Goal: Use online tool/utility: Use online tool/utility

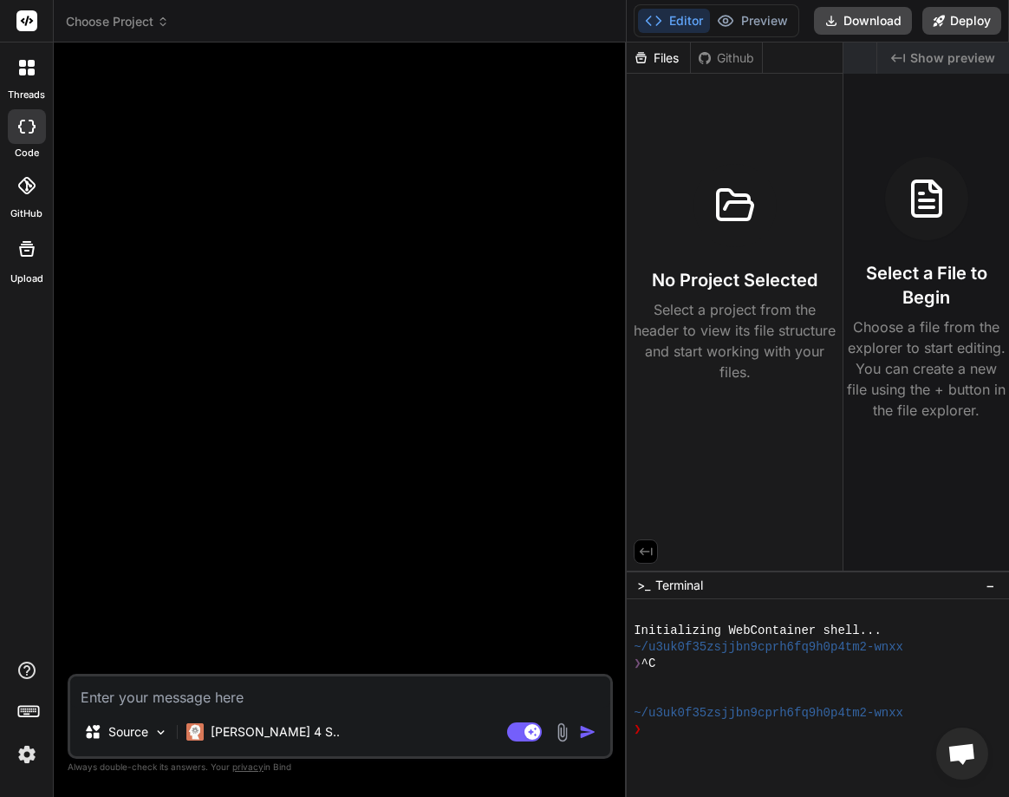
type textarea "x"
drag, startPoint x: 367, startPoint y: 406, endPoint x: 860, endPoint y: 388, distance: 493.5
click at [860, 388] on div "Choose Project Created with Pixso. Bind AI Web Search Created with Pixso. Code …" at bounding box center [531, 398] width 955 height 797
click at [738, 14] on button "Preview" at bounding box center [752, 21] width 85 height 24
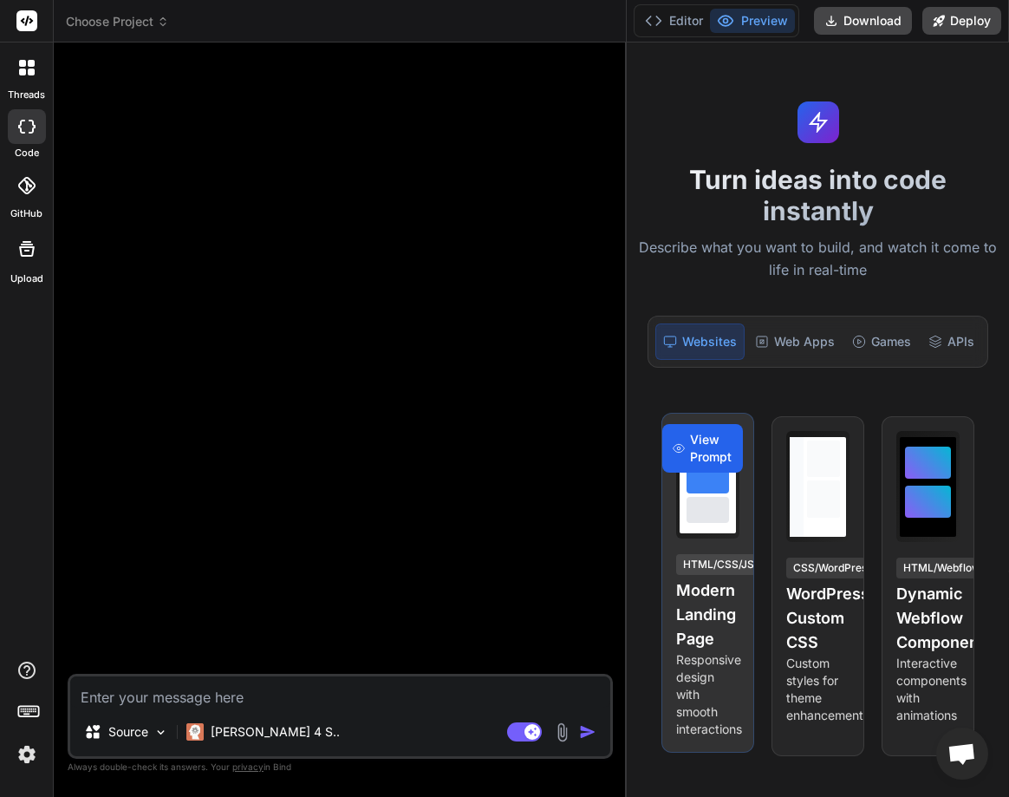
click at [699, 461] on span "View Prompt" at bounding box center [711, 448] width 42 height 35
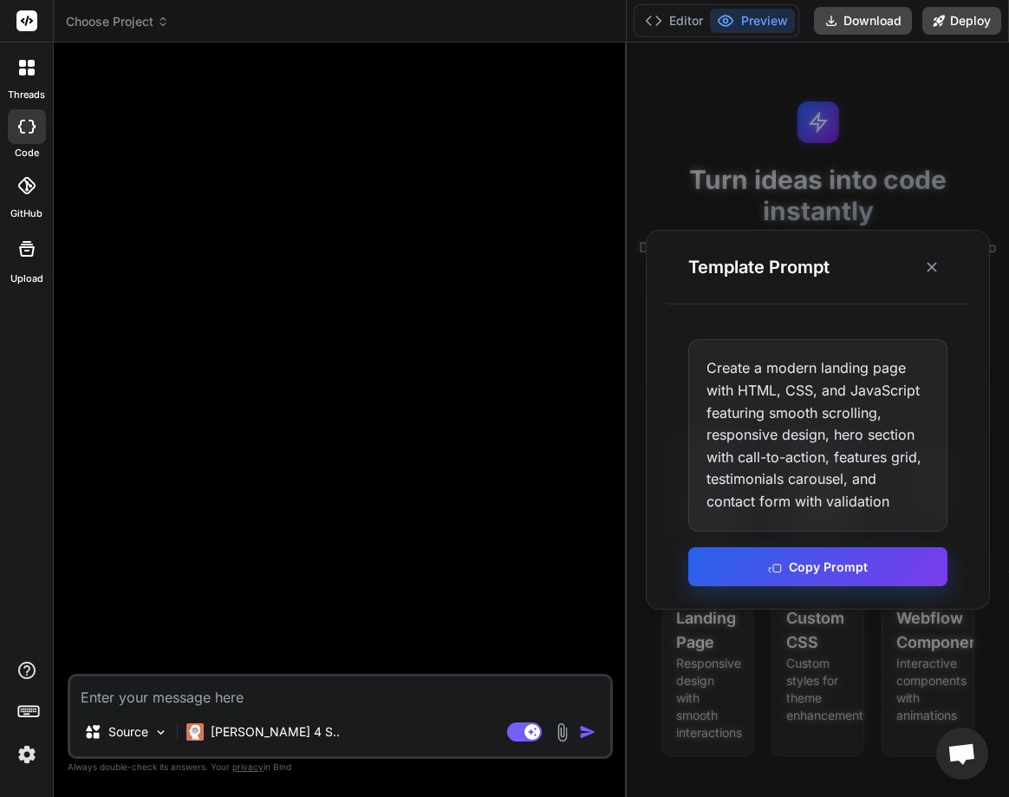
click at [812, 559] on button "Copy Prompt" at bounding box center [817, 566] width 259 height 39
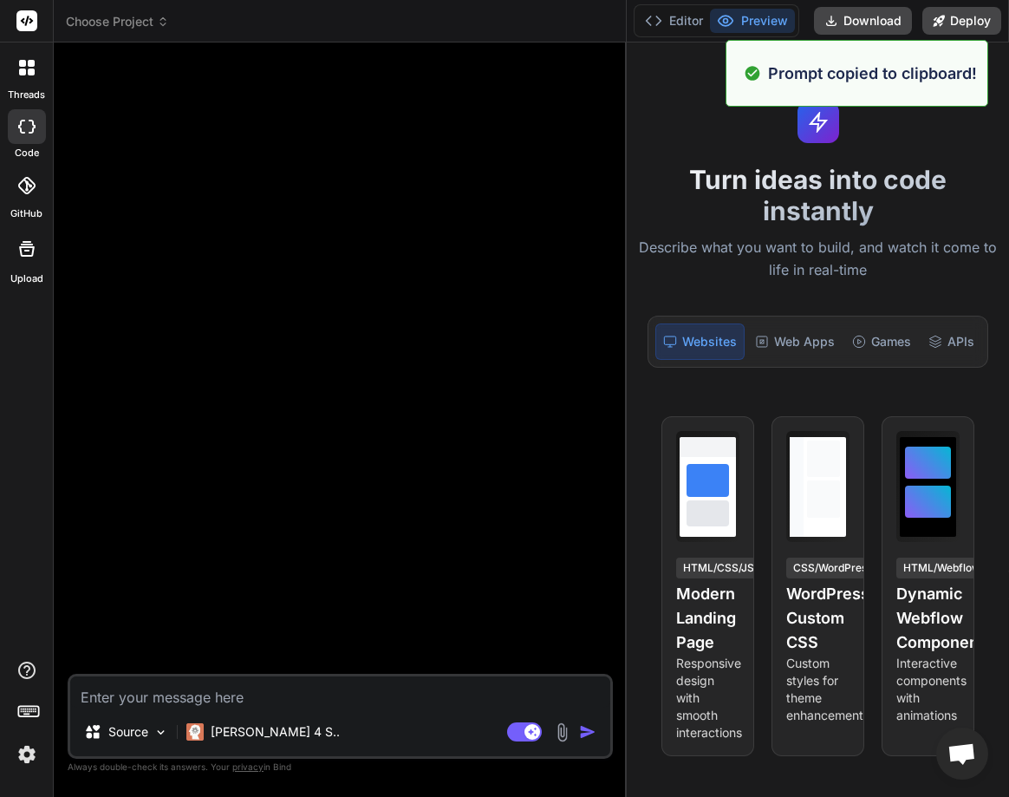
click at [246, 699] on textarea at bounding box center [340, 691] width 540 height 31
paste textarea "Create a modern landing page with HTML, CSS, and JavaScript featuring smooth sc…"
type textarea "Create a modern landing page with HTML, CSS, and JavaScript featuring smooth sc…"
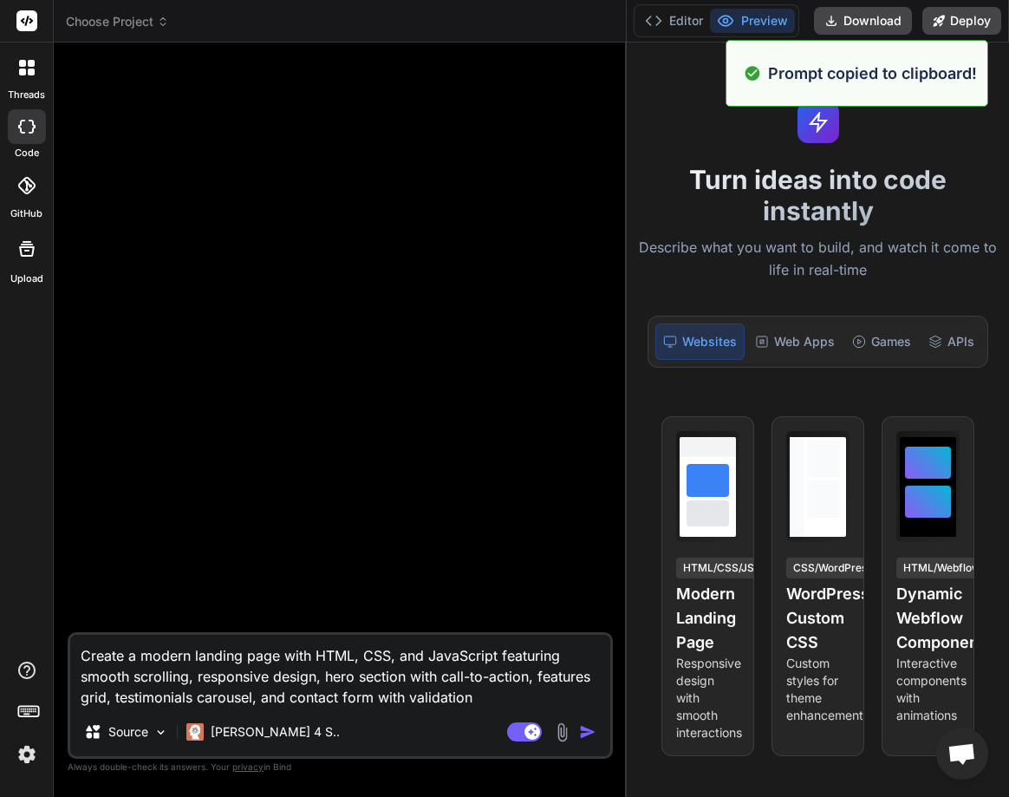
type textarea "x"
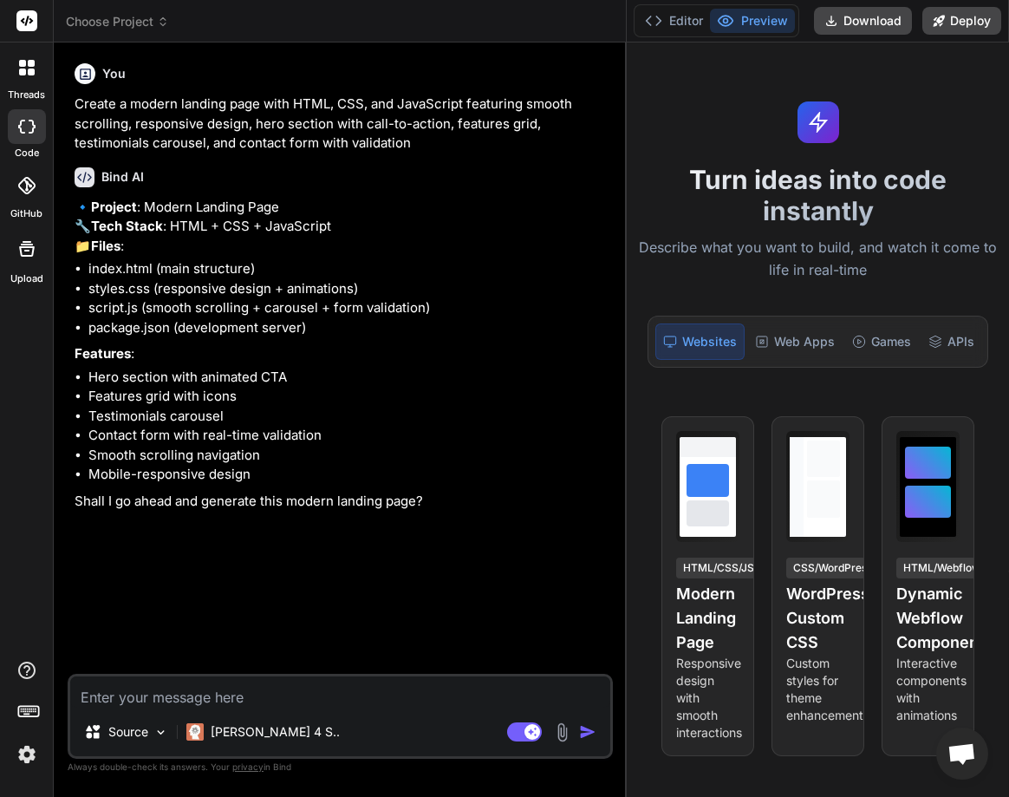
type textarea "x"
type textarea "Y"
type textarea "x"
type textarea "Ye"
type textarea "x"
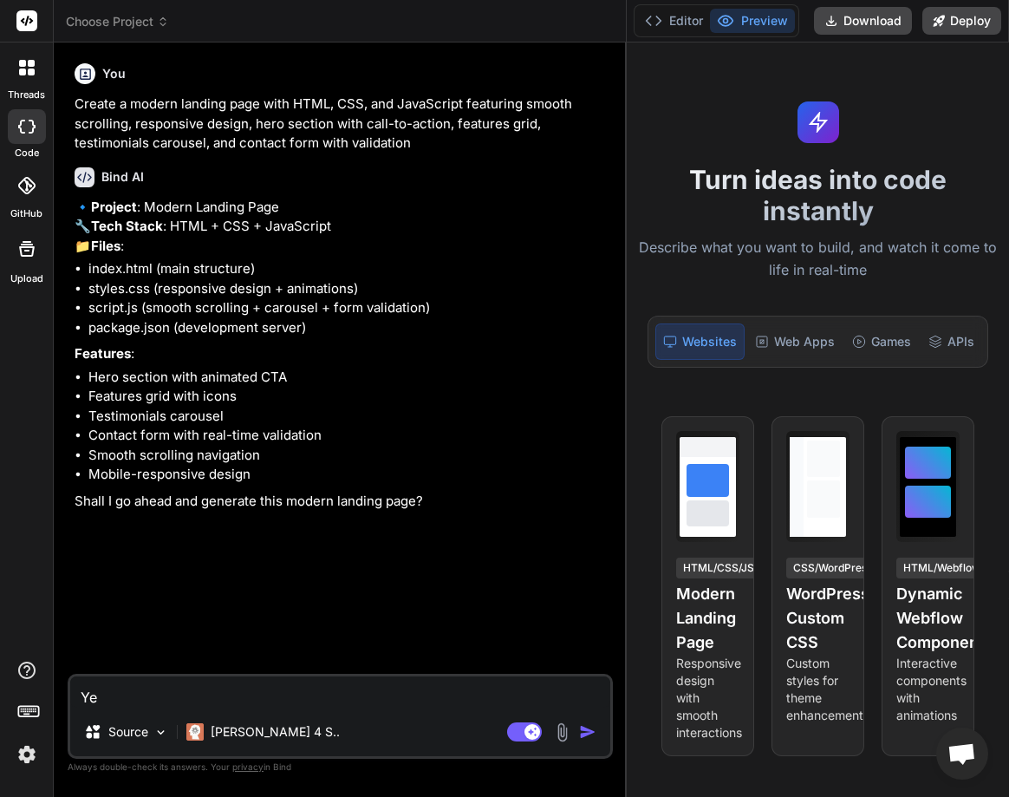
type textarea "Yes"
type textarea "x"
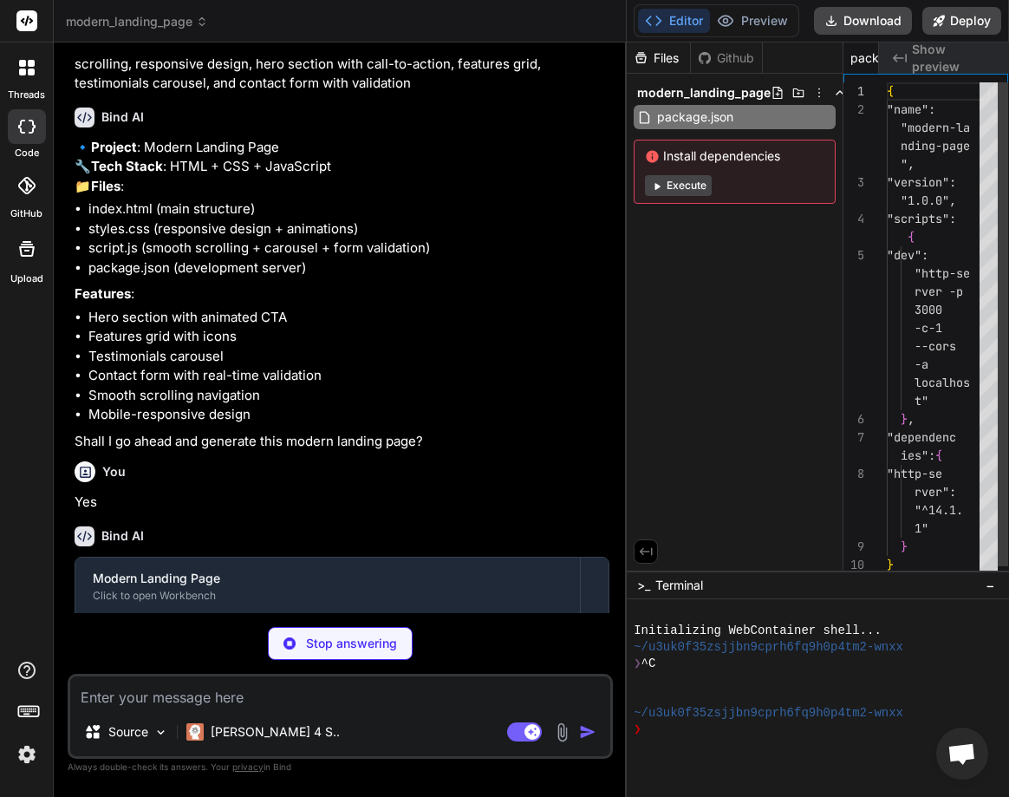
scroll to position [0, 85]
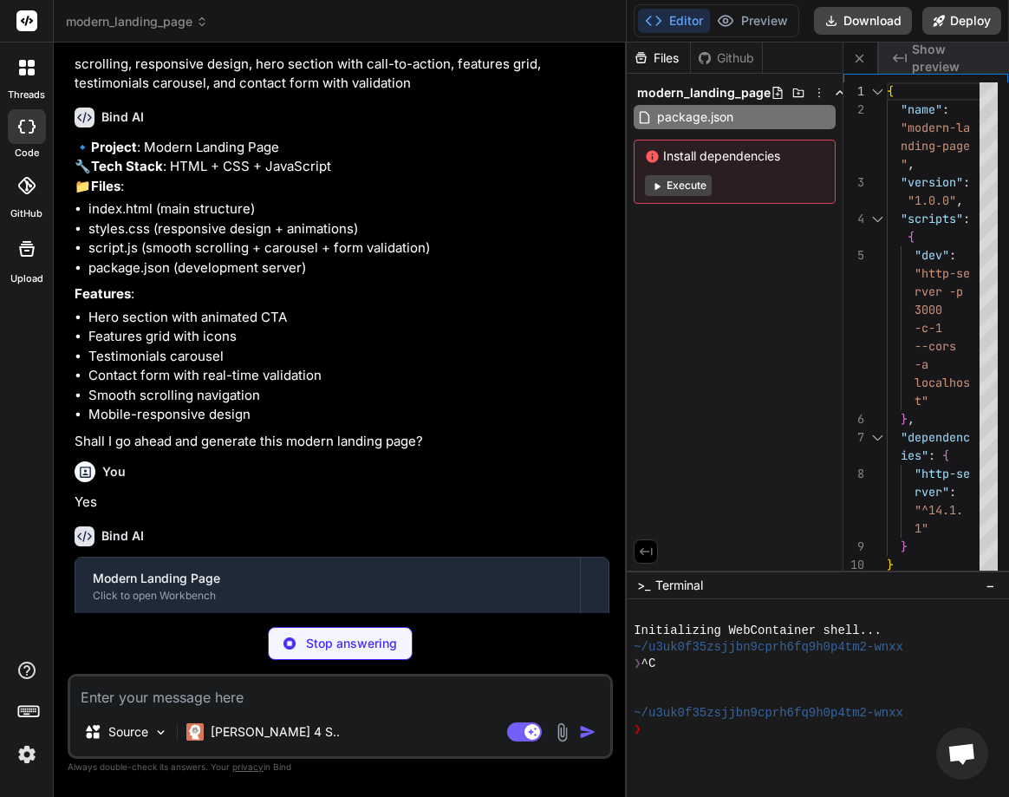
type textarea "x"
type textarea "</footer> <script src="script.js"></script> </body> </html>"
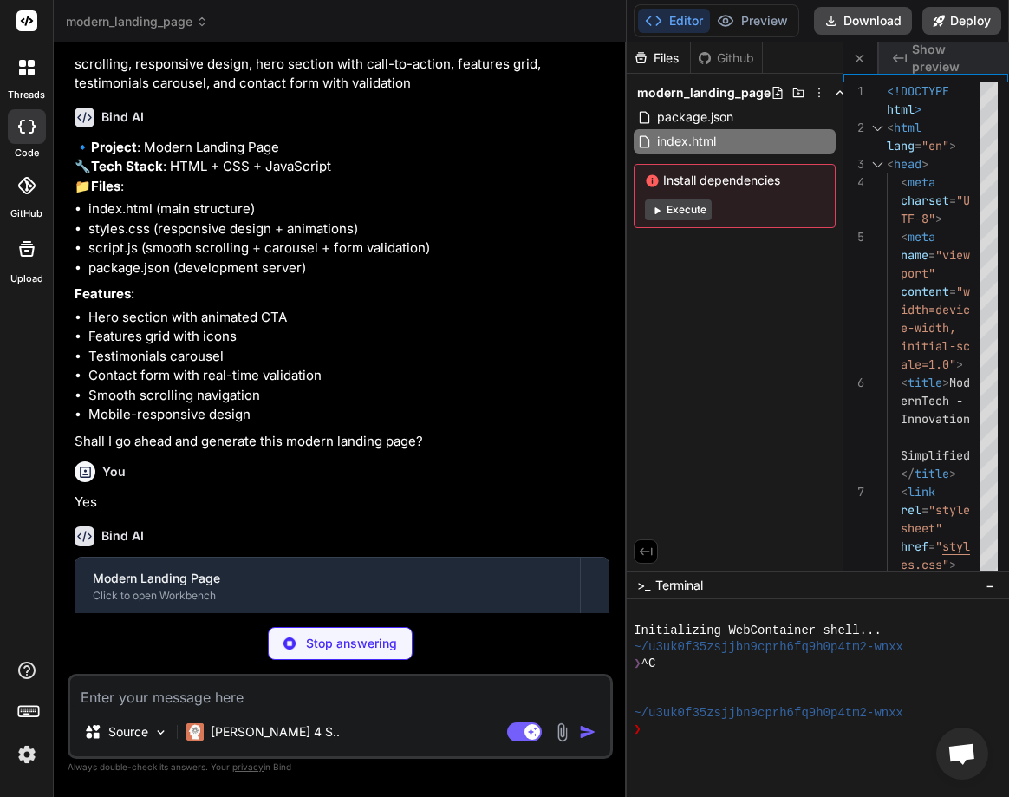
type textarea "x"
type textarea "}"
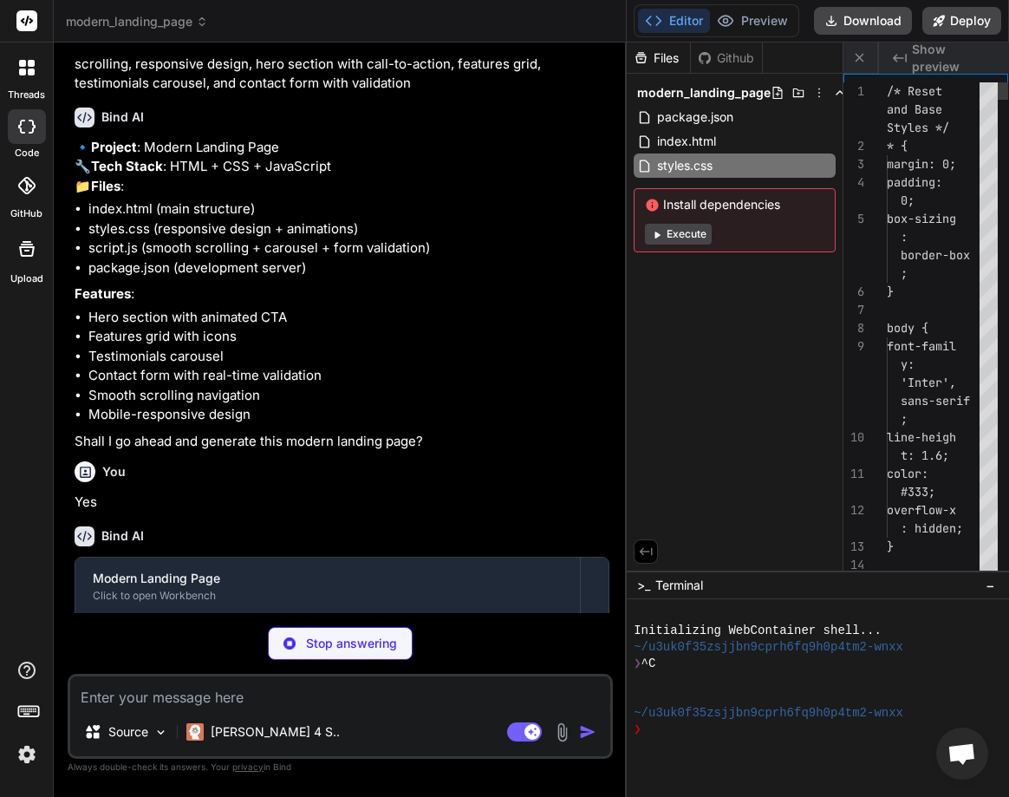
scroll to position [0, 293]
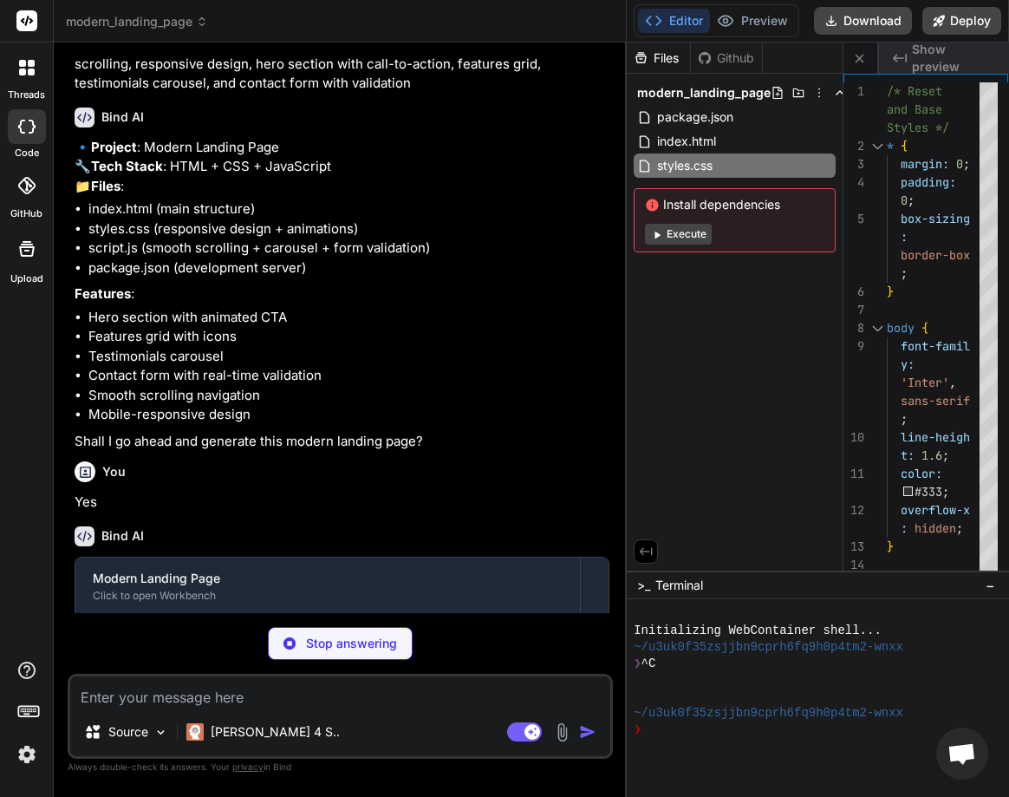
type textarea "x"
type textarea "});"
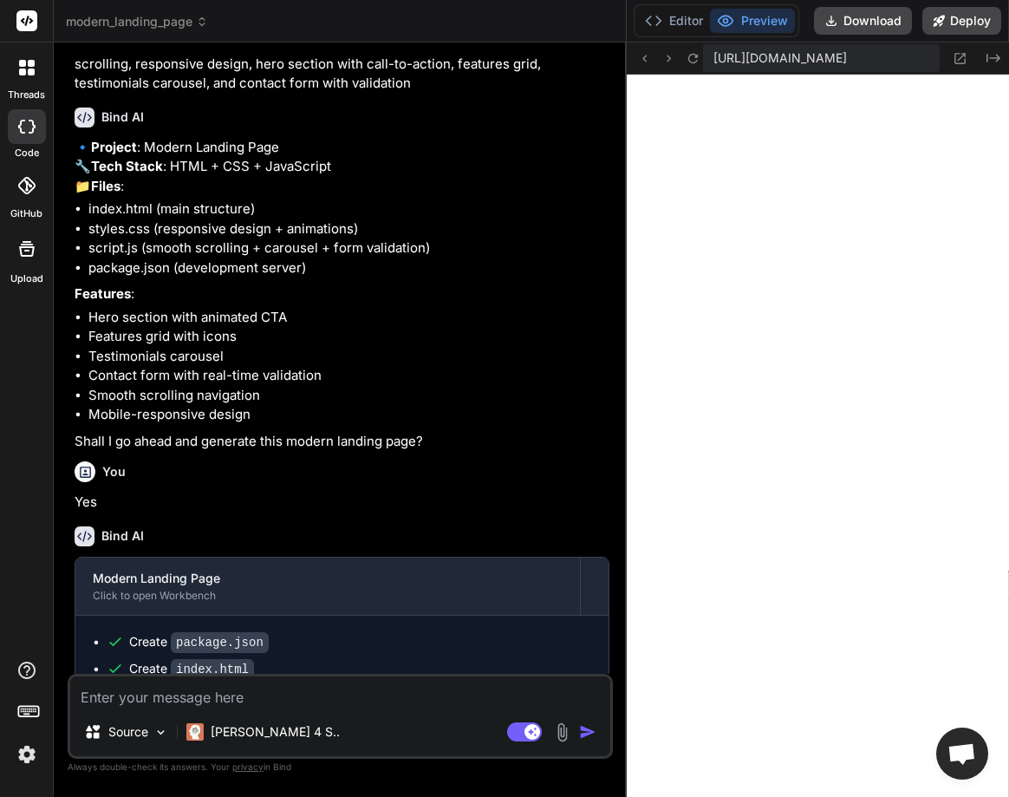
scroll to position [783, 0]
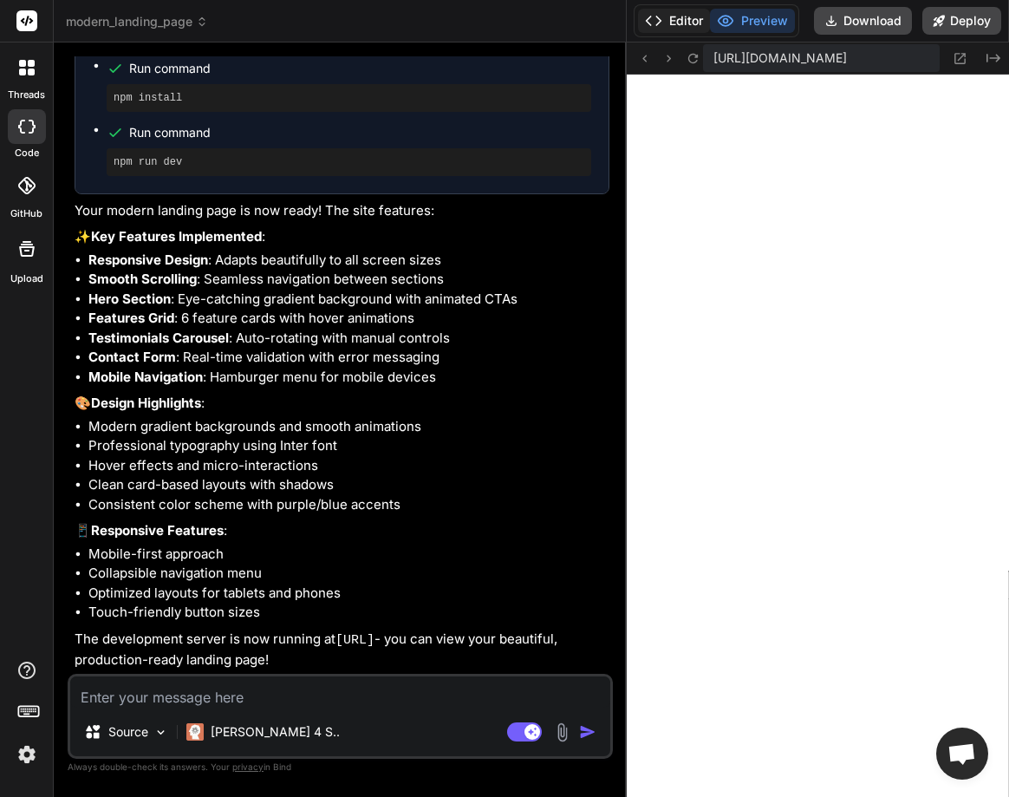
click at [664, 25] on button "Editor" at bounding box center [674, 21] width 72 height 24
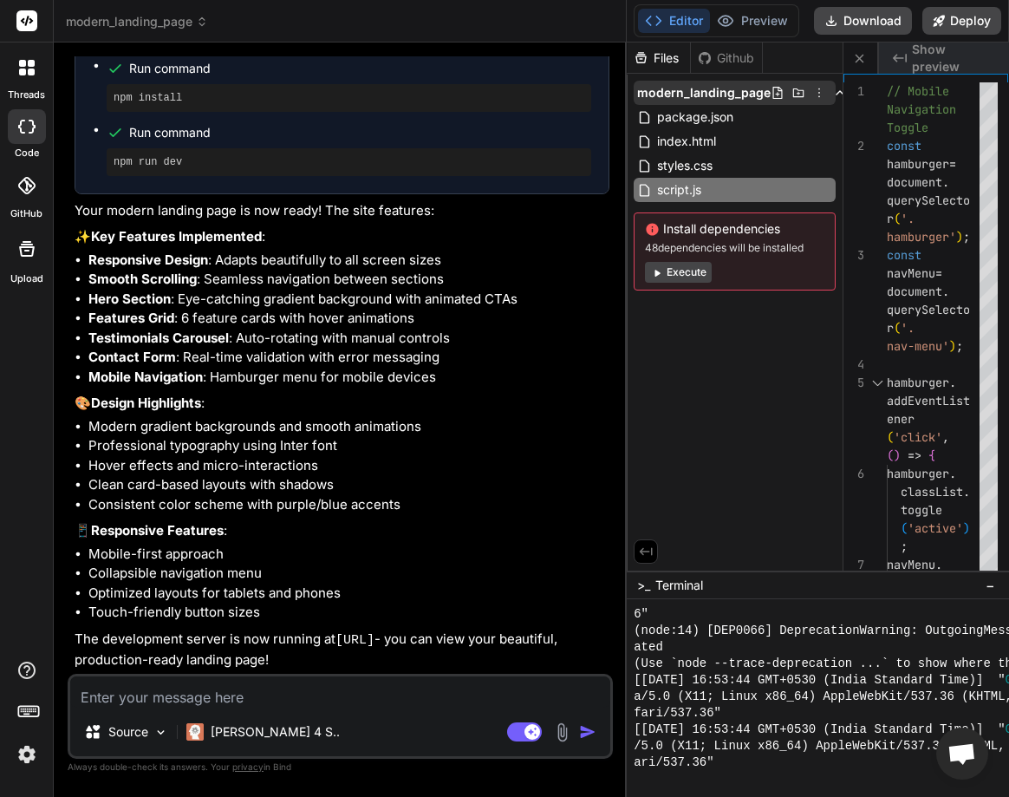
click at [817, 88] on icon at bounding box center [819, 93] width 14 height 14
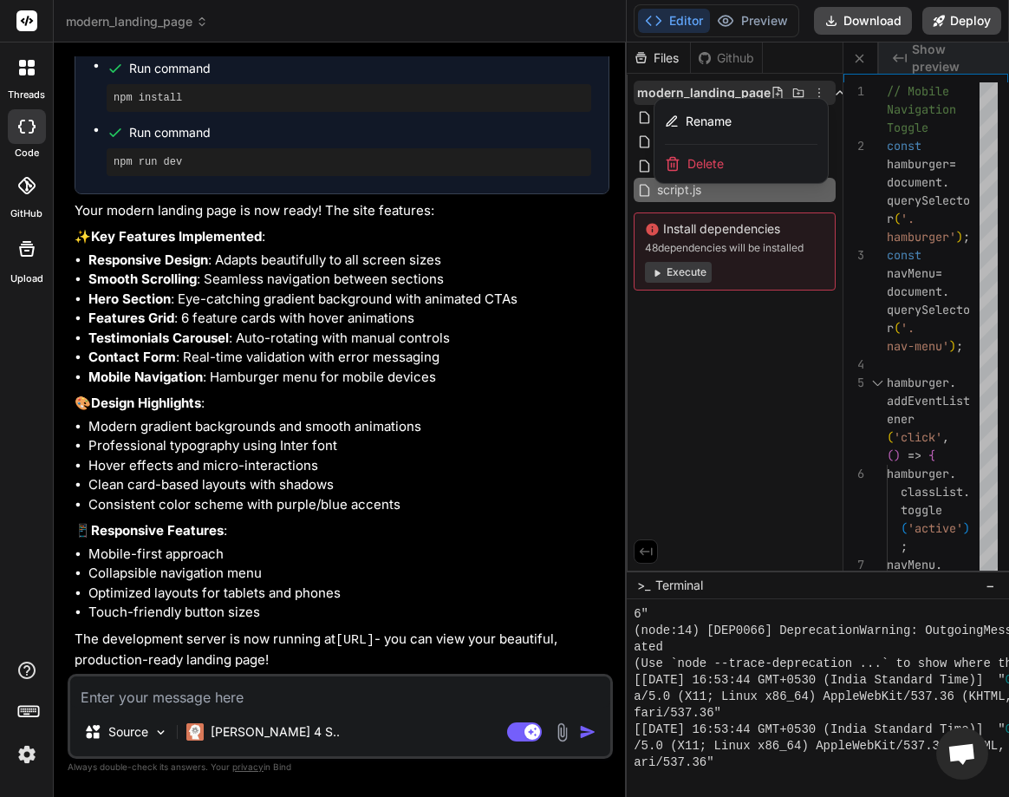
click at [750, 159] on div "Delete" at bounding box center [740, 164] width 173 height 38
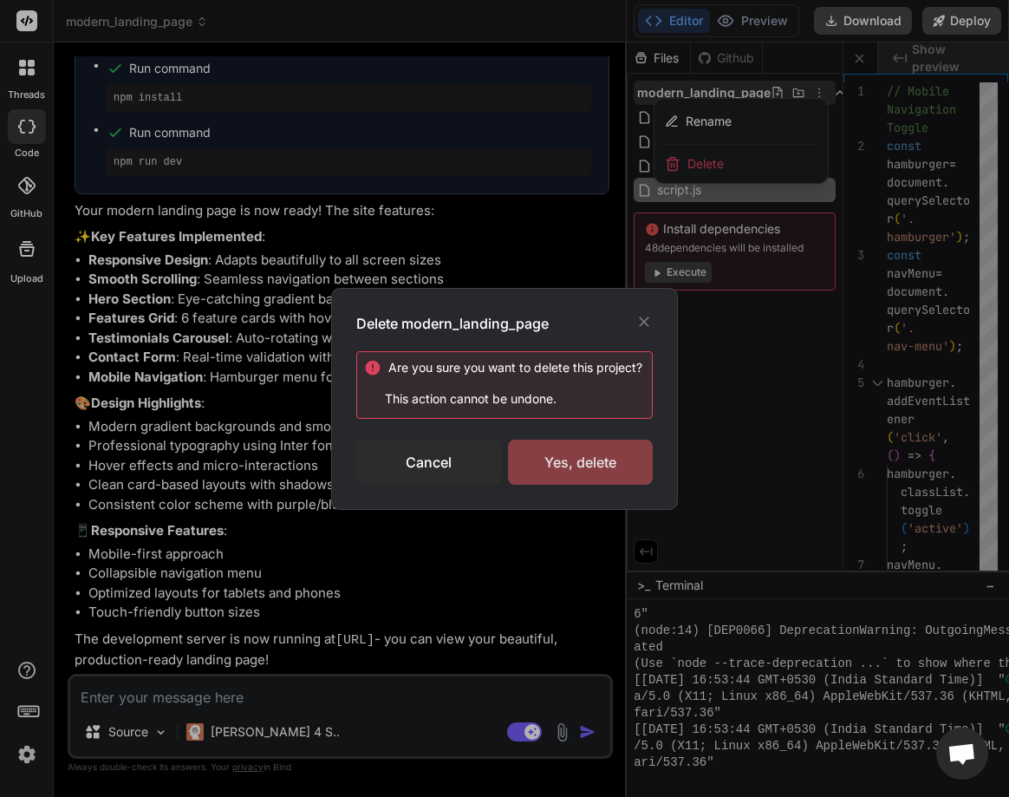
click at [558, 452] on div "Yes, delete" at bounding box center [580, 461] width 145 height 45
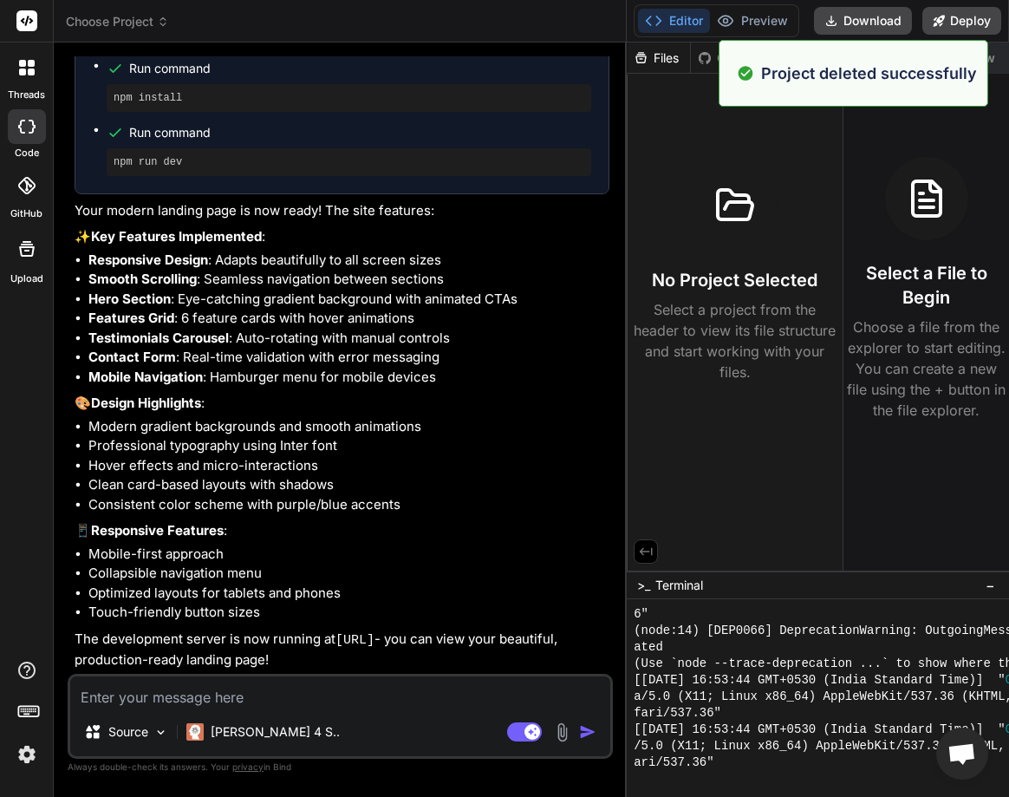
scroll to position [0, 0]
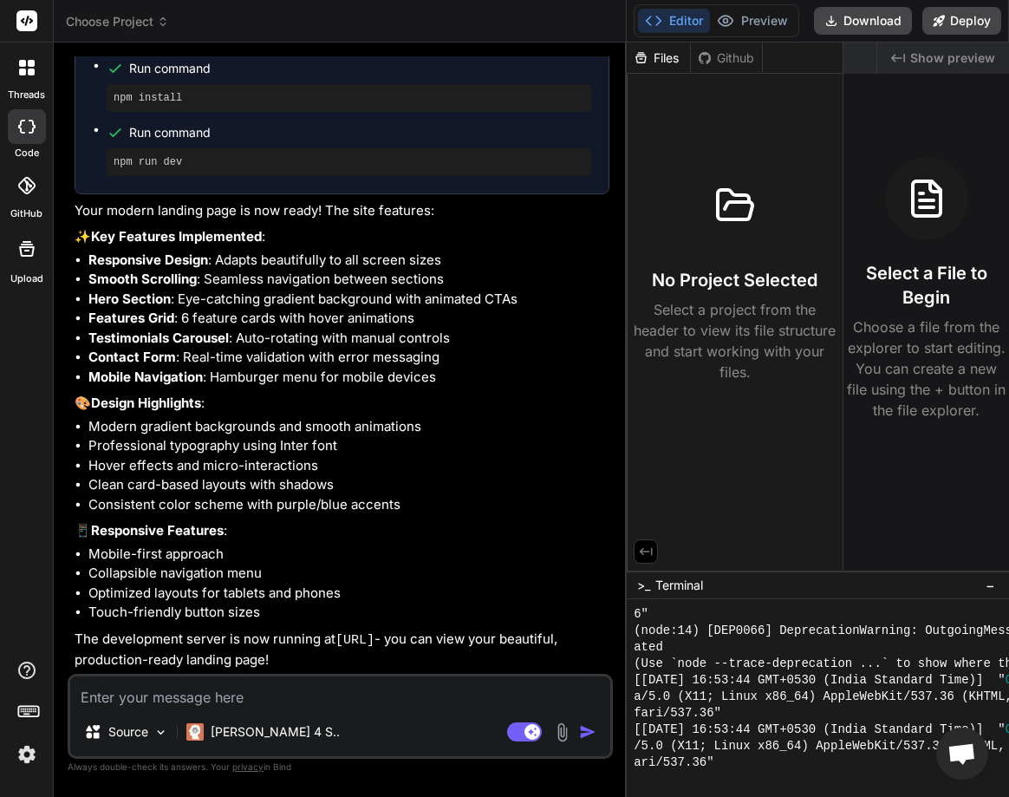
click at [17, 83] on div at bounding box center [27, 67] width 36 height 36
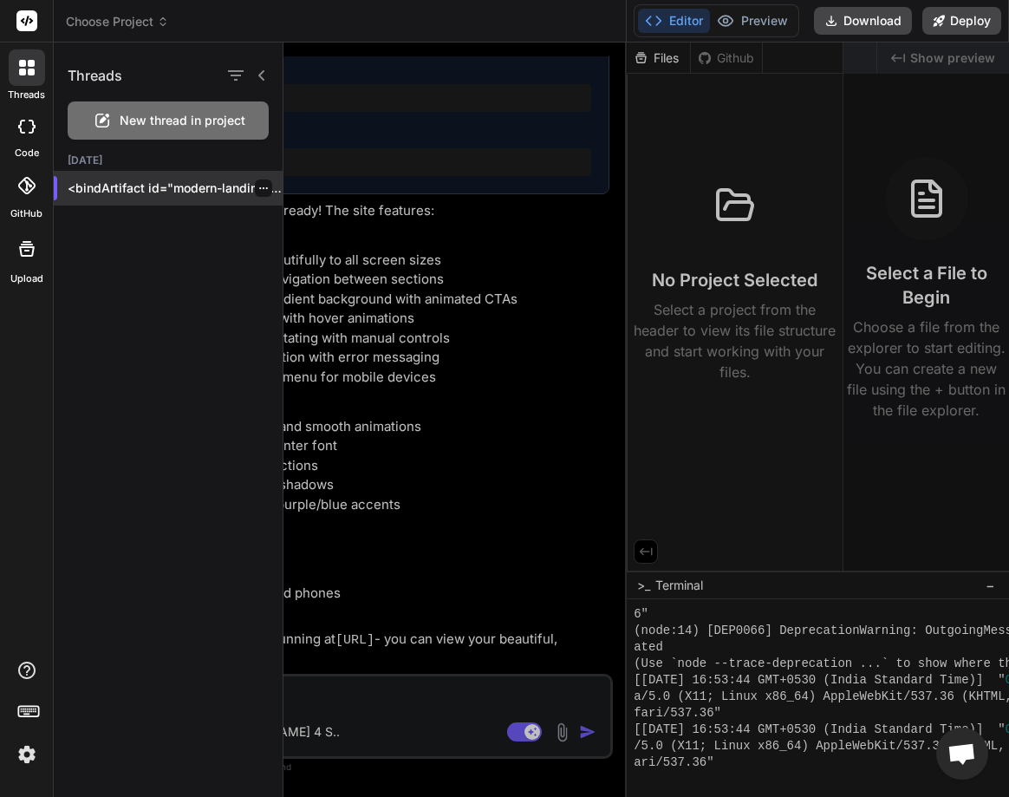
click at [261, 191] on div at bounding box center [263, 187] width 17 height 17
click at [259, 191] on icon "button" at bounding box center [263, 188] width 10 height 10
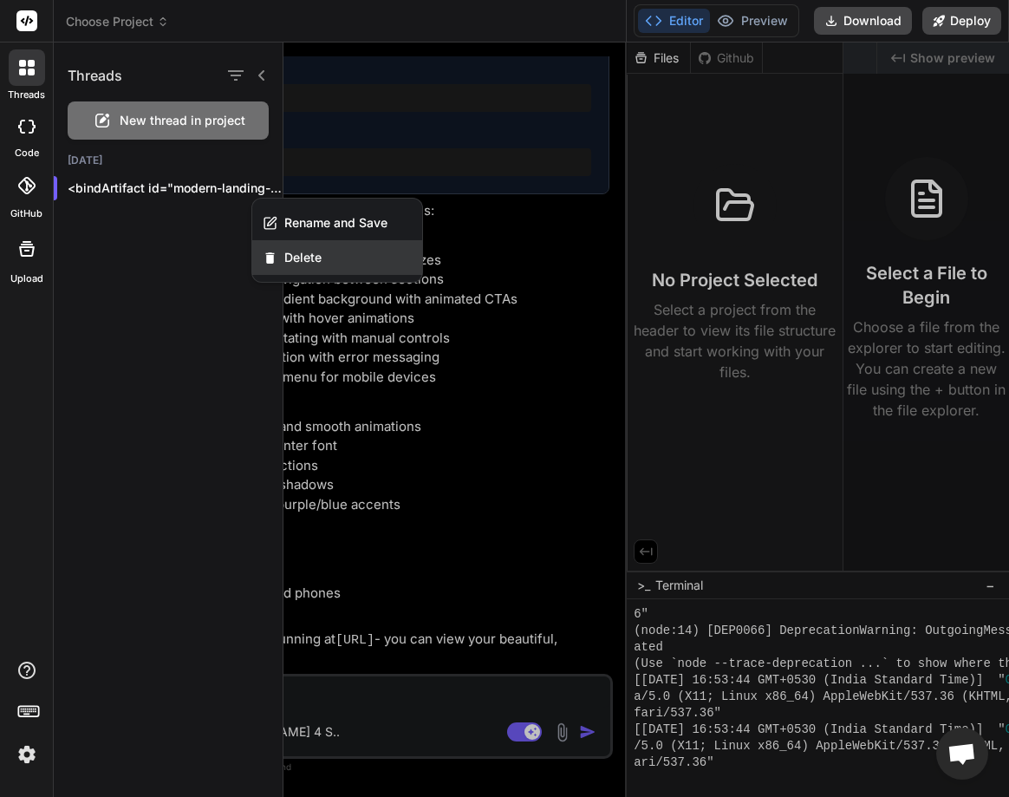
click at [289, 257] on span "Delete" at bounding box center [302, 257] width 37 height 17
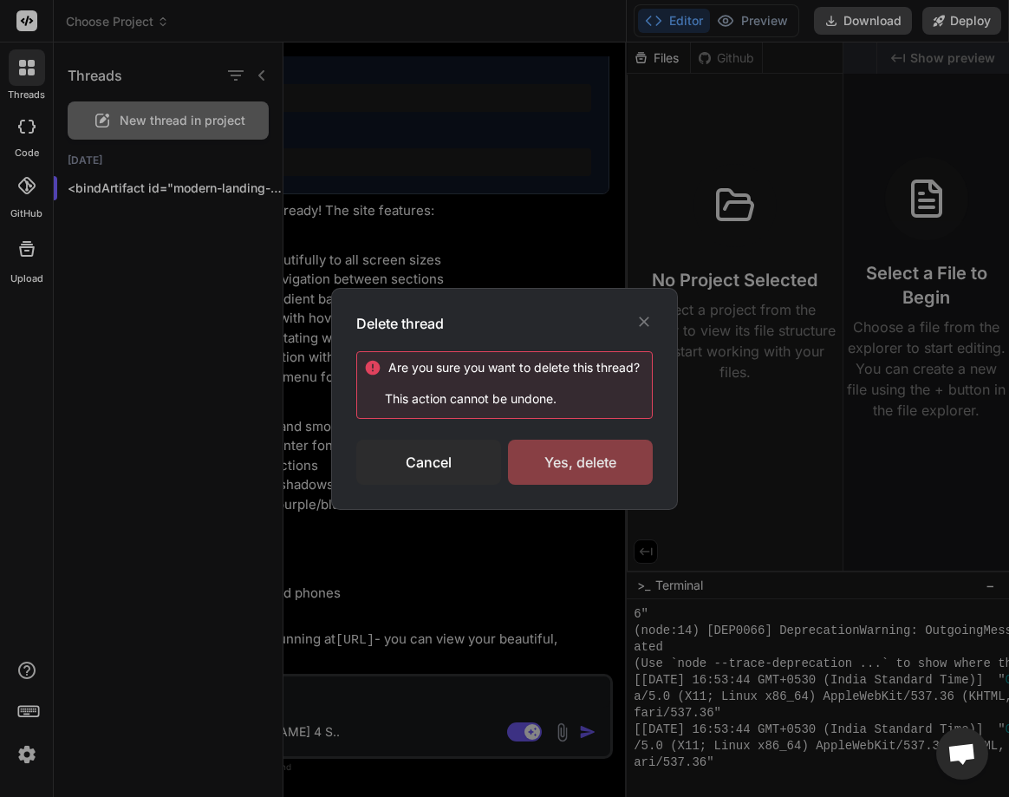
click at [584, 459] on div "Yes, delete" at bounding box center [580, 461] width 145 height 45
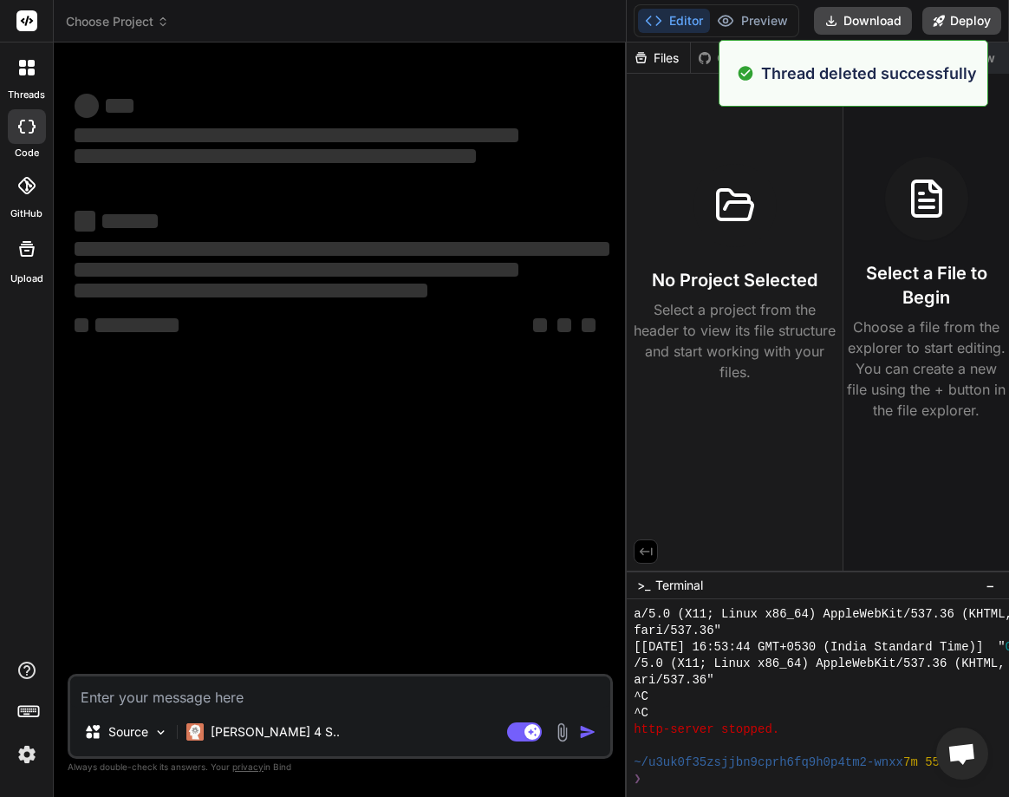
scroll to position [972, 0]
type textarea "x"
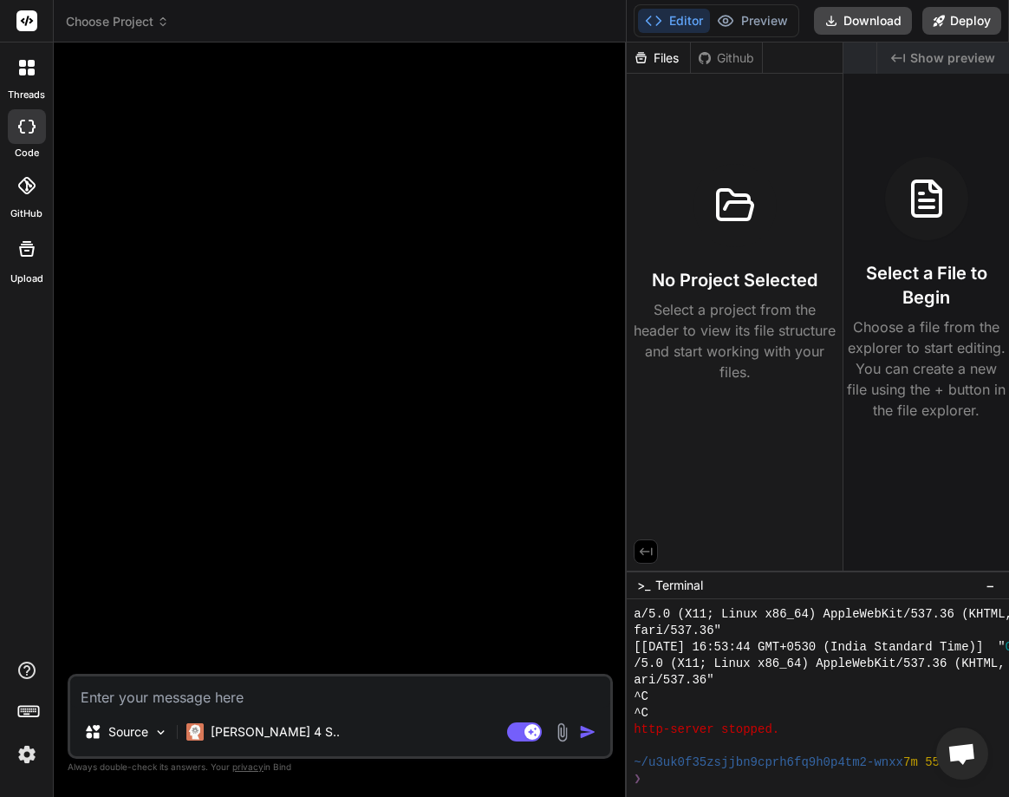
click at [187, 687] on textarea at bounding box center [340, 691] width 540 height 31
type textarea "I"
type textarea "x"
type textarea "I"
type textarea "x"
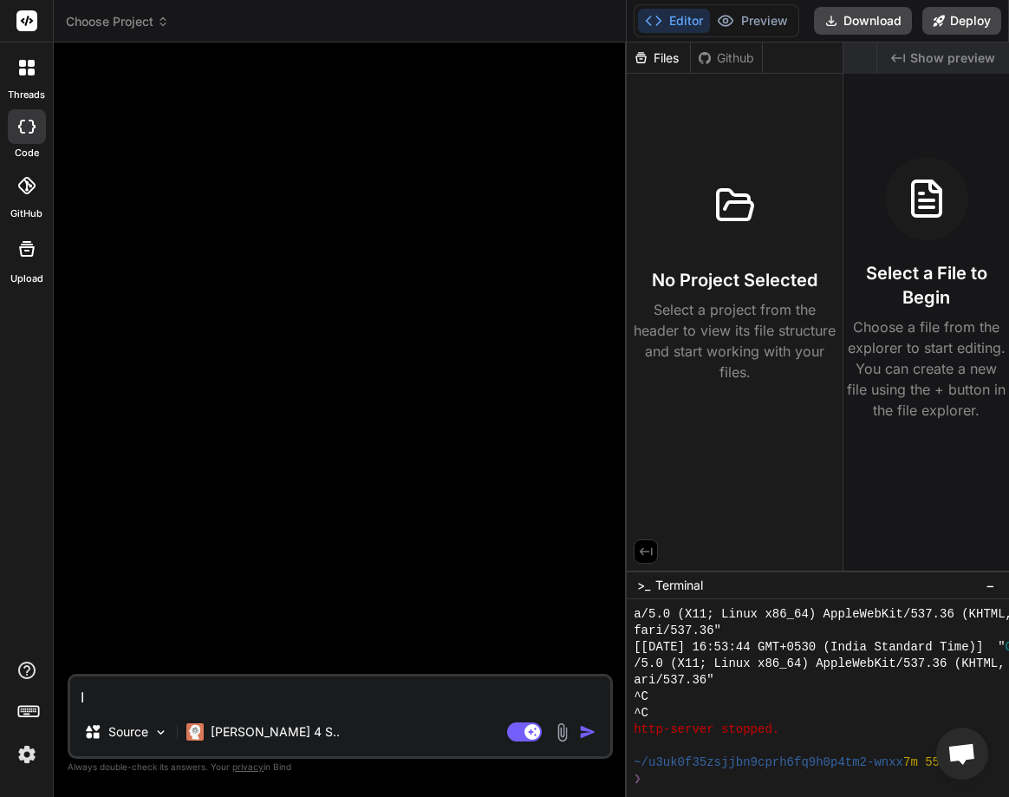
type textarea "I w"
type textarea "x"
type textarea "I wn"
type textarea "x"
type textarea "I wnt"
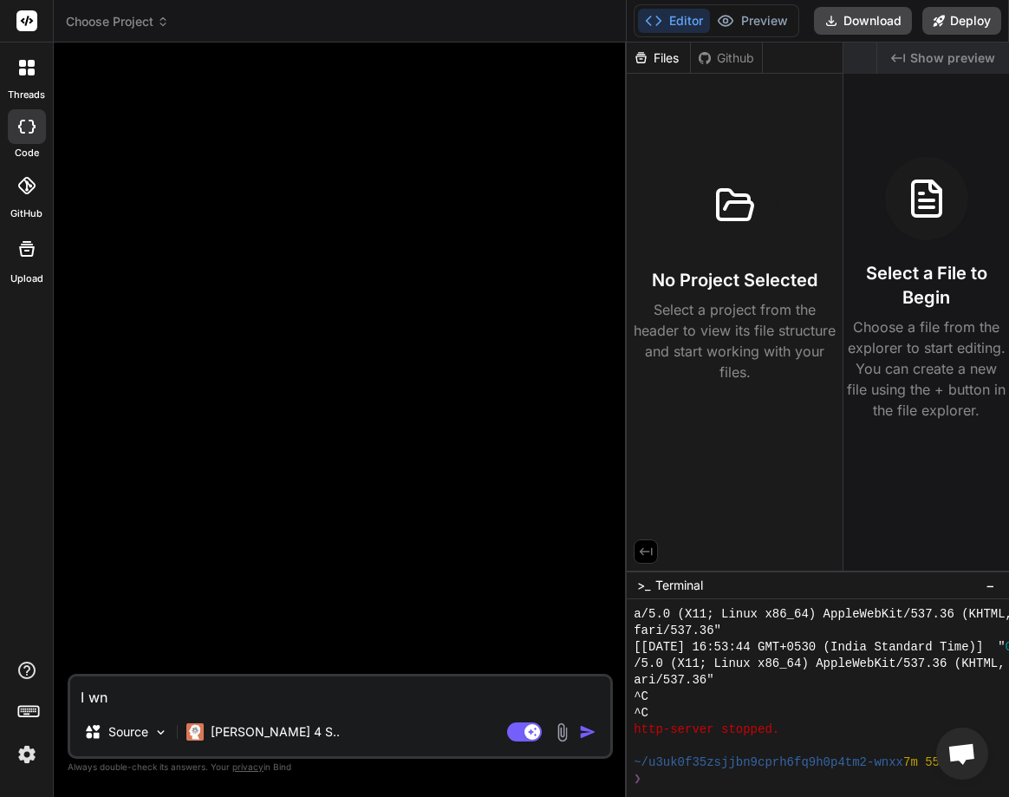
type textarea "x"
type textarea "I wnt"
type textarea "x"
type textarea "I wnt"
type textarea "x"
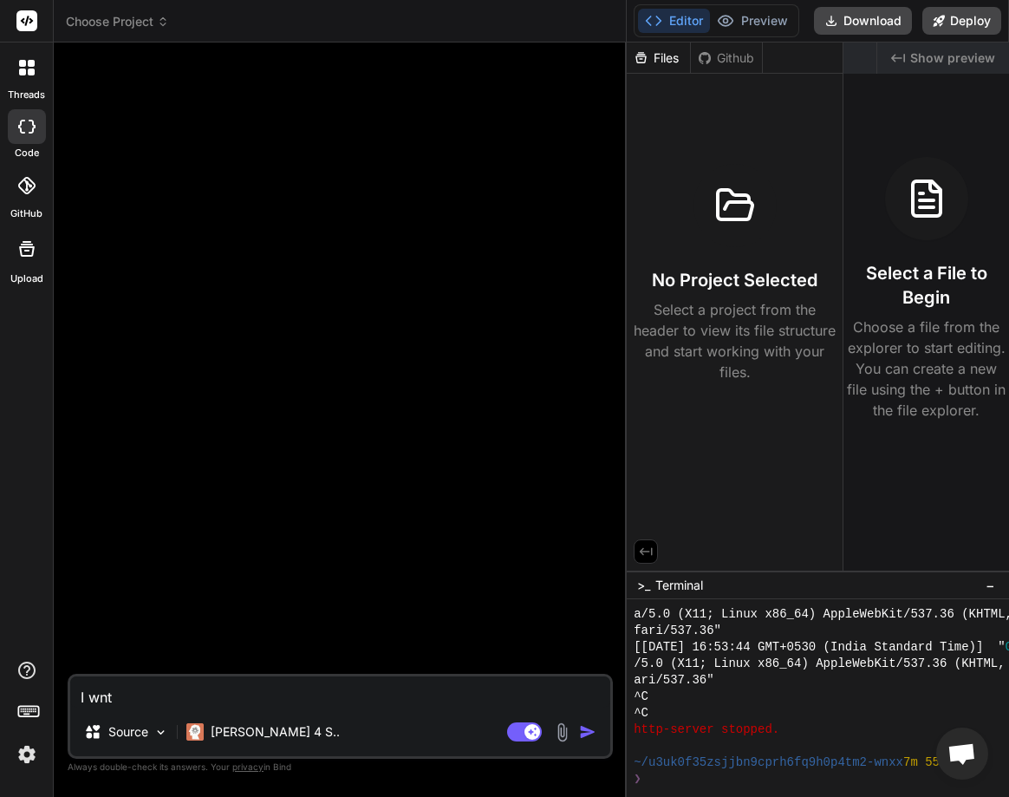
type textarea "I wn"
type textarea "x"
type textarea "I wna"
type textarea "x"
type textarea "I wn"
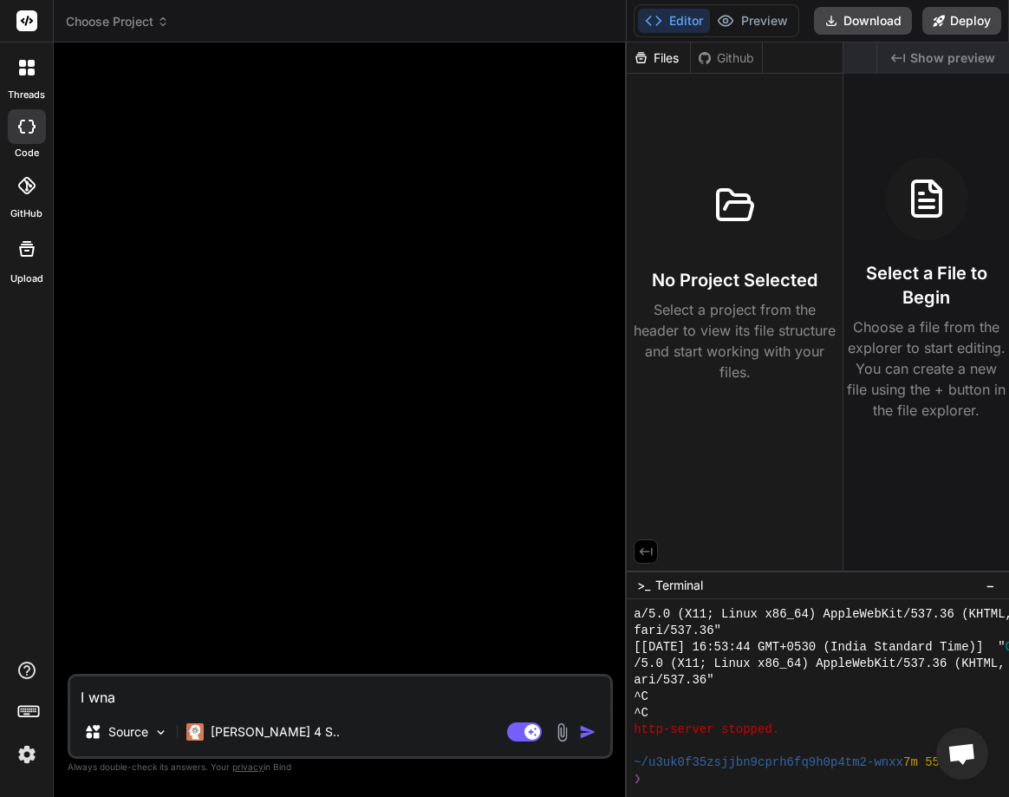
type textarea "x"
type textarea "I w"
type textarea "x"
type textarea "I wa"
type textarea "x"
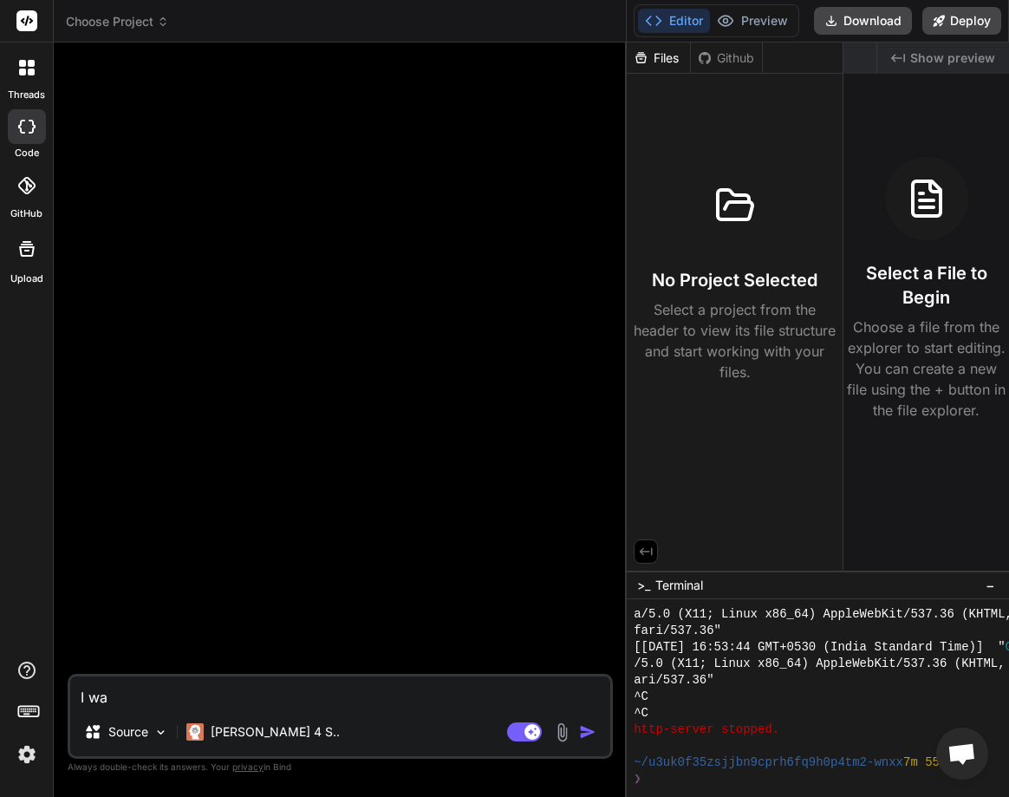
type textarea "I wan"
type textarea "x"
type textarea "I want"
type textarea "x"
type textarea "I want"
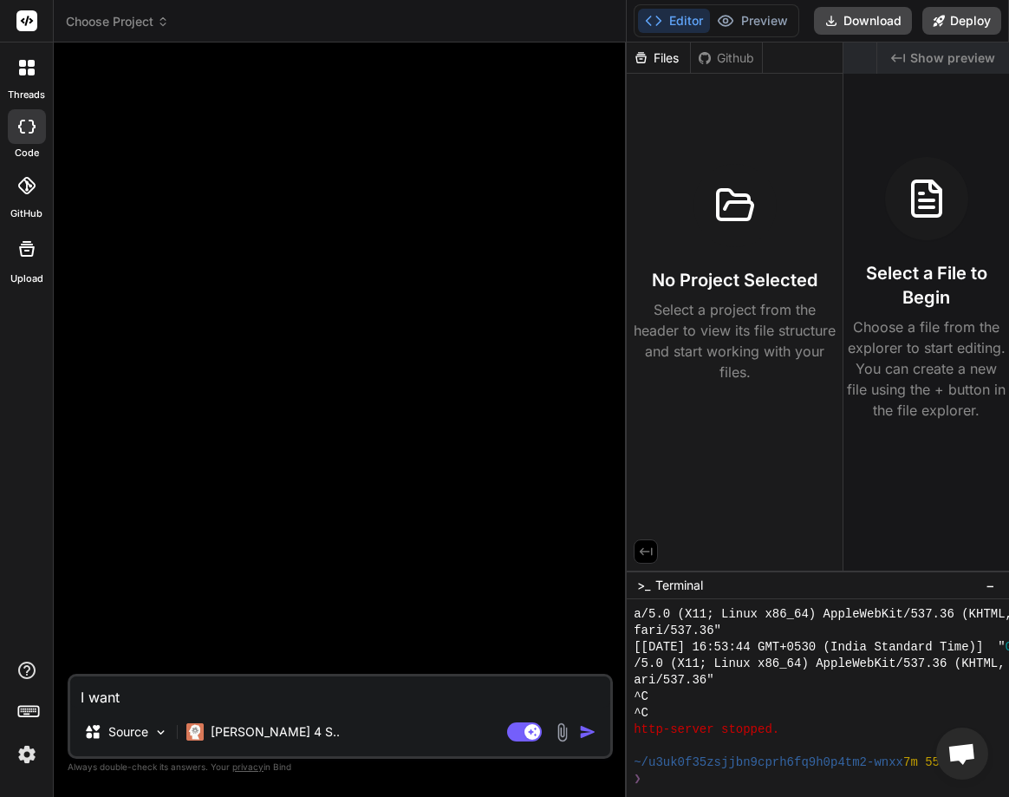
type textarea "x"
type textarea "I want t"
type textarea "x"
type textarea "I want to"
type textarea "x"
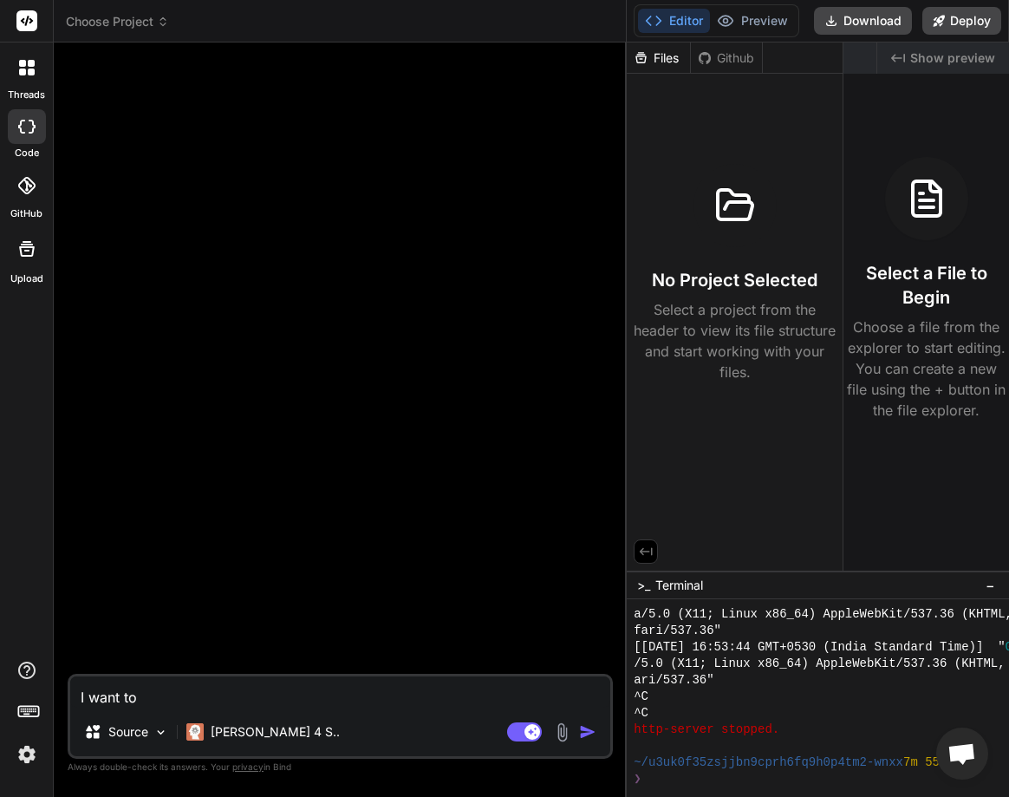
type textarea "I want to"
type textarea "x"
type textarea "I want to c"
type textarea "x"
type textarea "I want to cr"
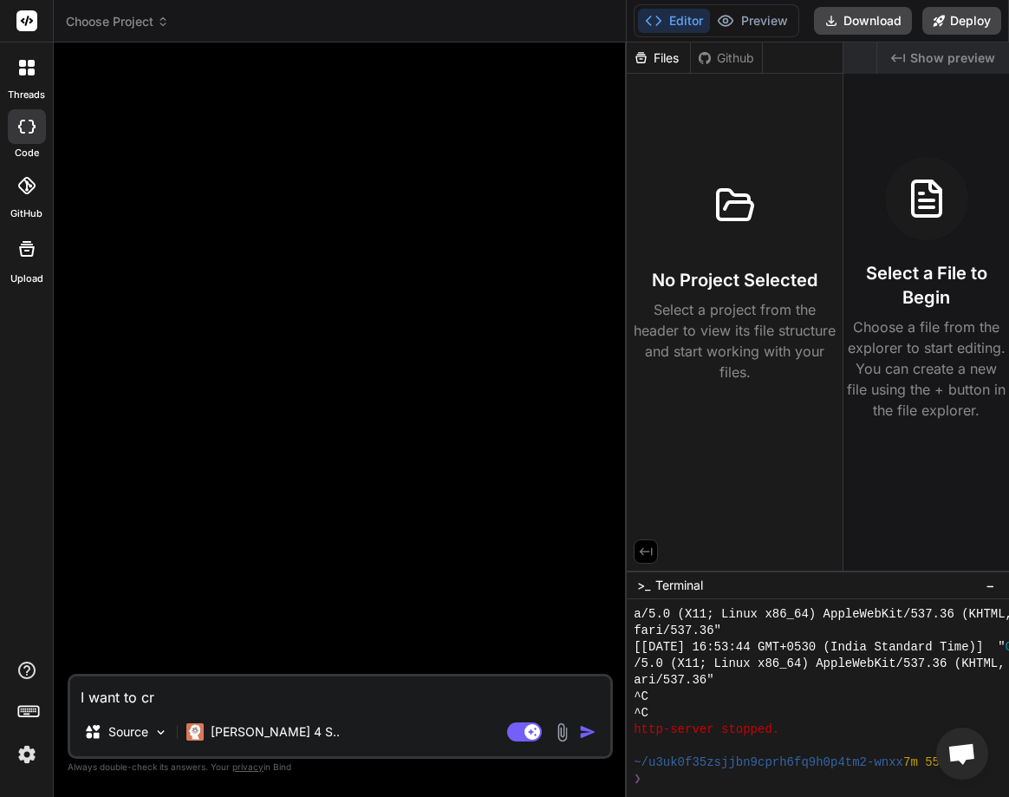
type textarea "x"
type textarea "I want to cre"
type textarea "x"
type textarea "I want to crea"
type textarea "x"
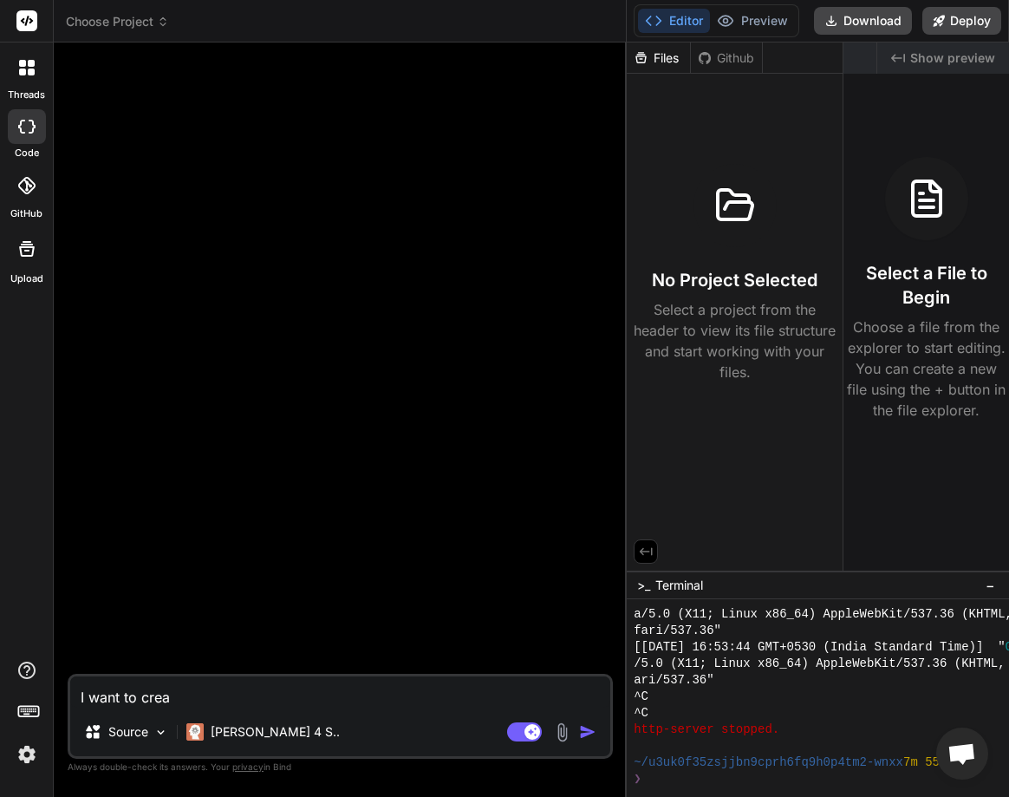
type textarea "I want to creat"
type textarea "x"
type textarea "I want to create"
type textarea "x"
type textarea "I want to create a"
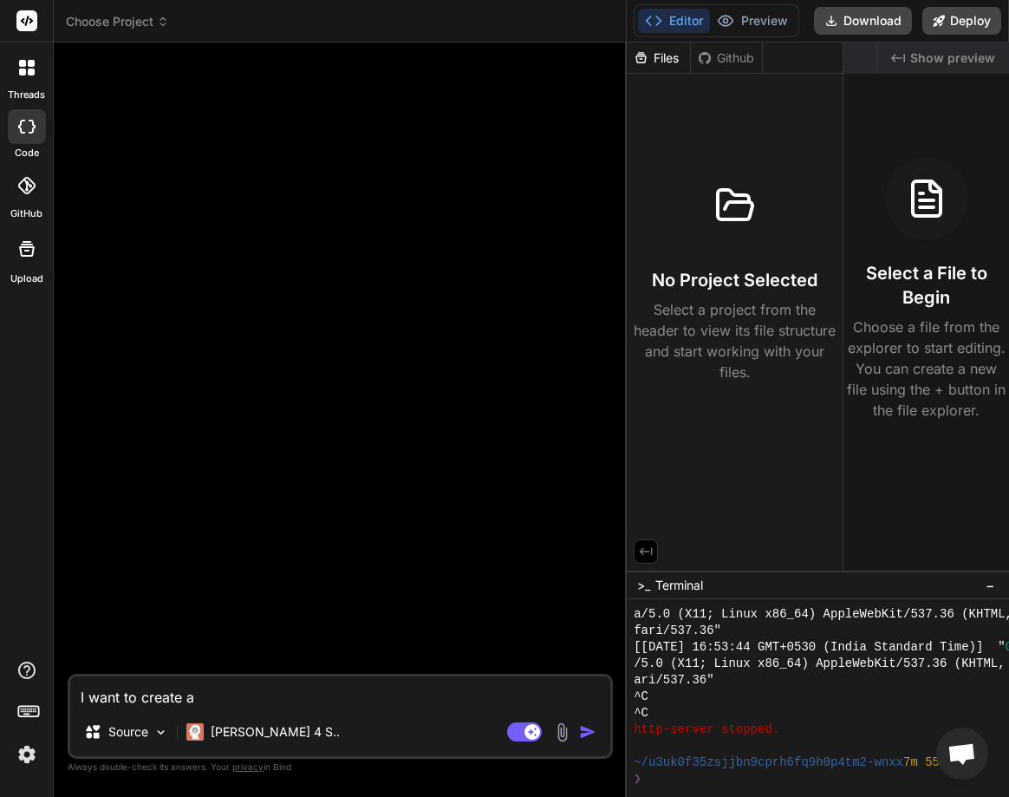
type textarea "x"
type textarea "I want to create a"
type textarea "x"
type textarea "I want to create a u"
type textarea "x"
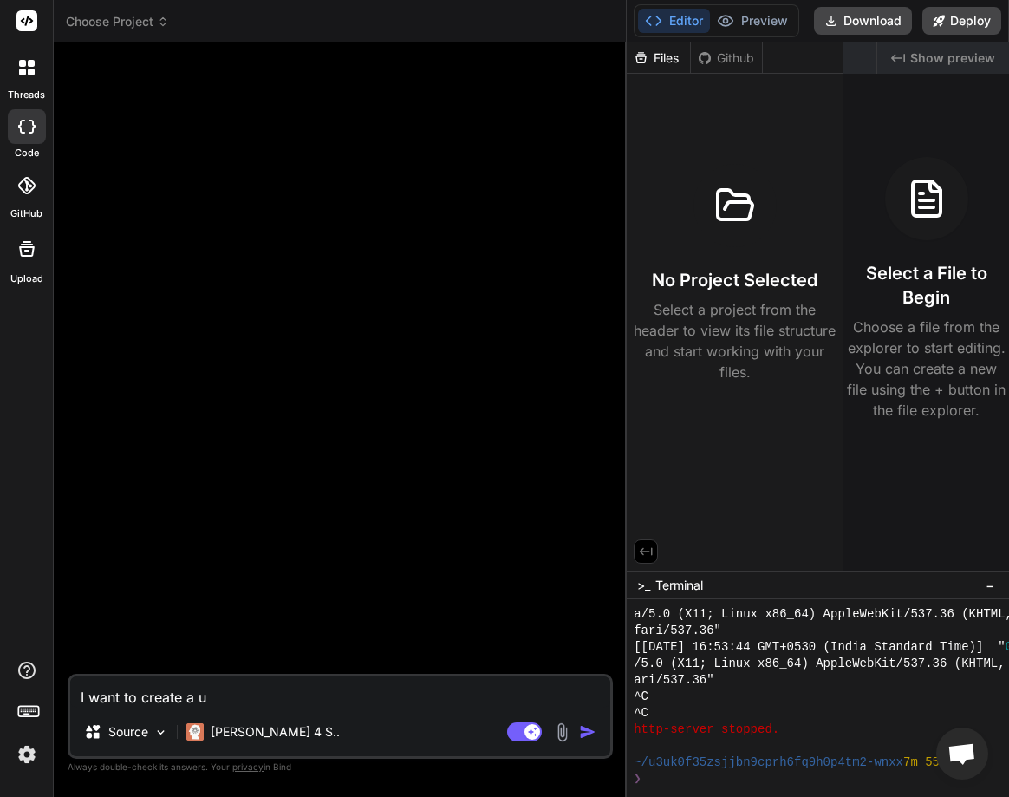
type textarea "I want to create a us"
type textarea "x"
type textarea "I want to create a use"
type textarea "x"
type textarea "I want to create a user"
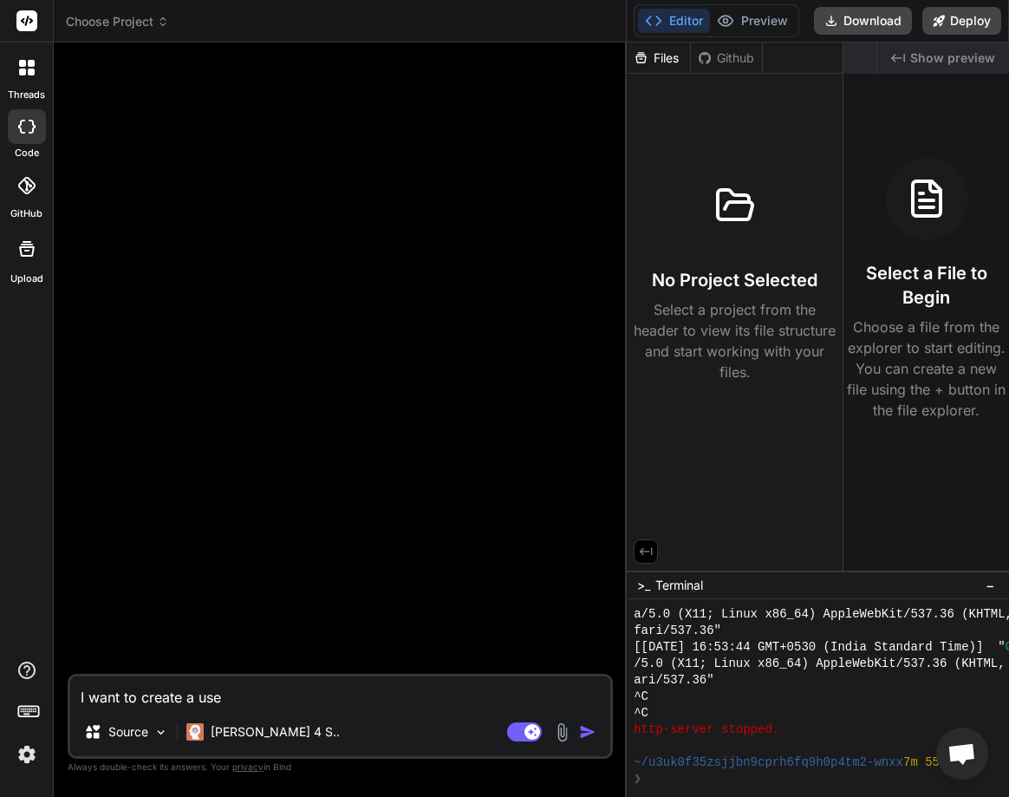
type textarea "x"
type textarea "I want to create a user"
type textarea "x"
type textarea "I want to create a user a"
type textarea "x"
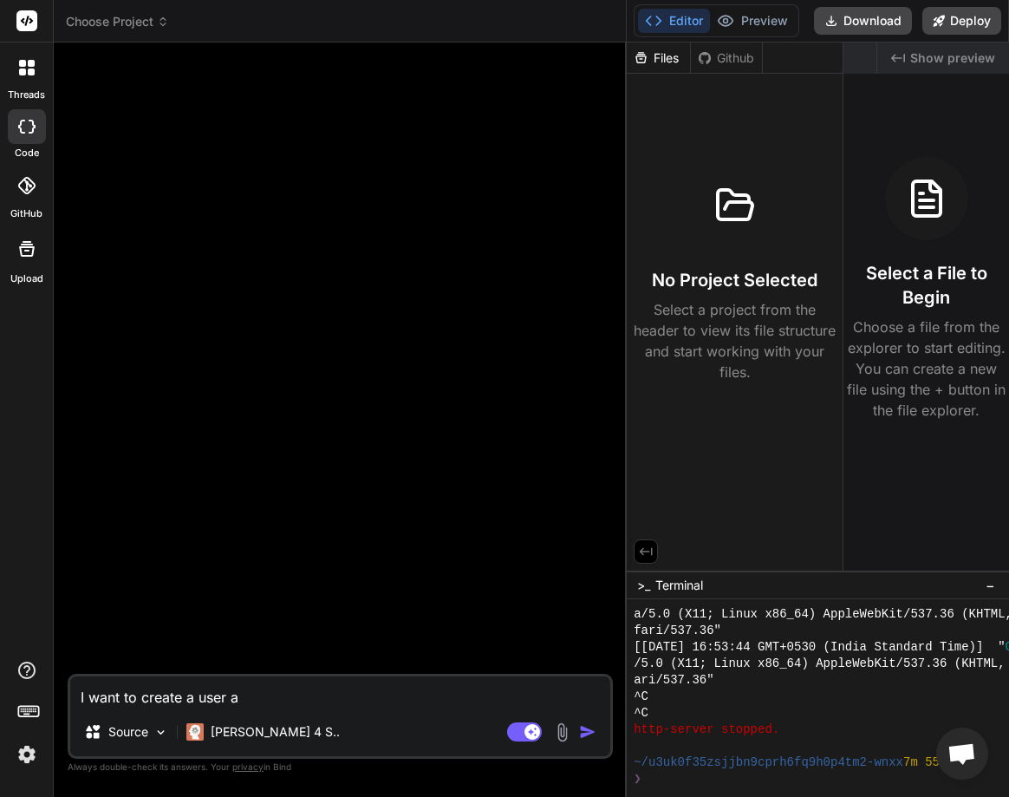
type textarea "I want to create a user au"
type textarea "x"
type textarea "I want to create a user auth"
type textarea "x"
type textarea "I want to create a user auth"
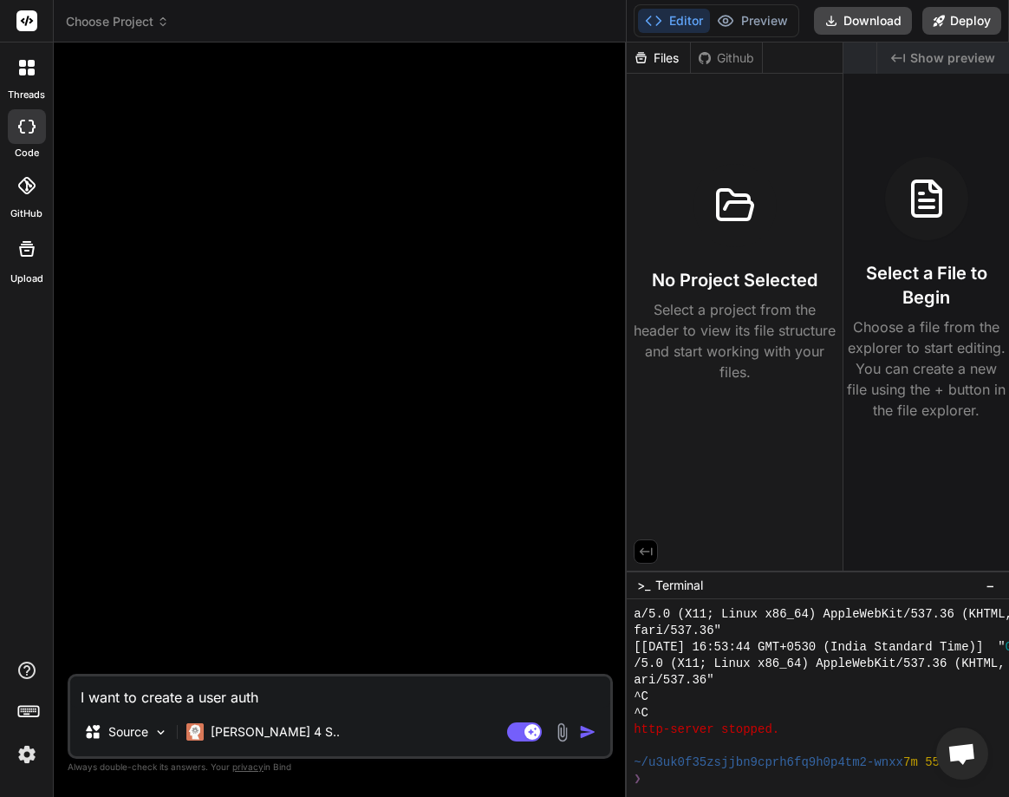
type textarea "x"
type textarea "I want to create a user auth p"
type textarea "x"
type textarea "I want to create a user auth pa"
type textarea "x"
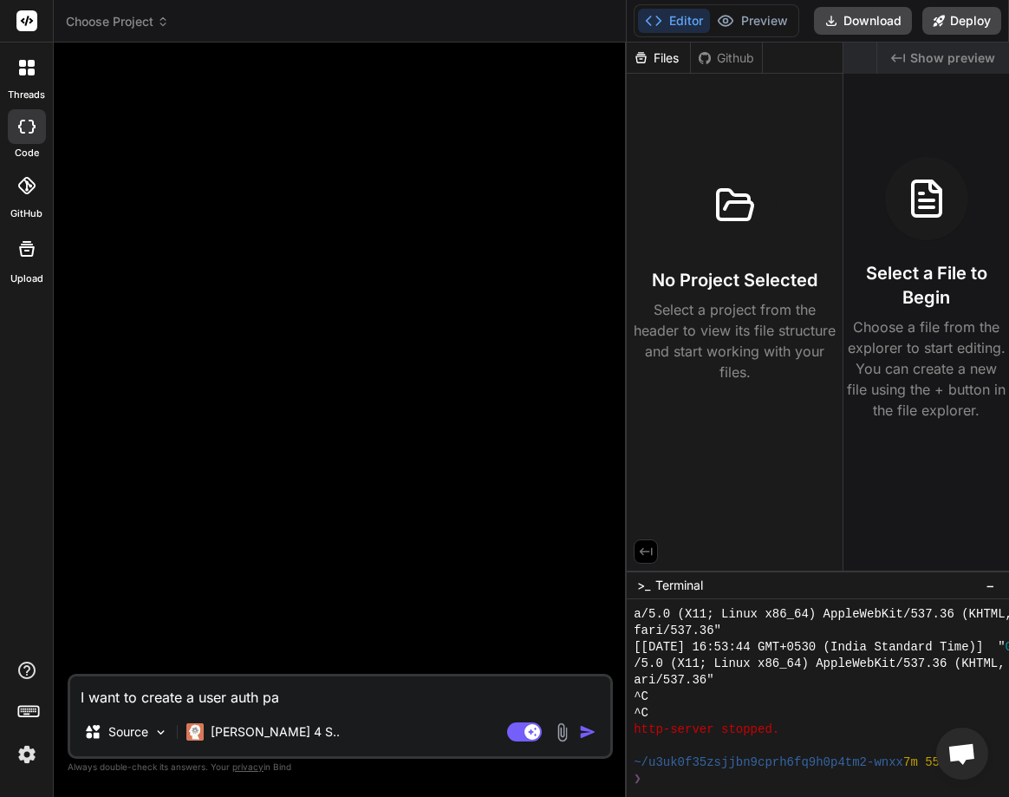
type textarea "I want to create a user auth pag"
type textarea "x"
type textarea "I want to create a user auth page"
type textarea "x"
type textarea "I want to create a user auth pages"
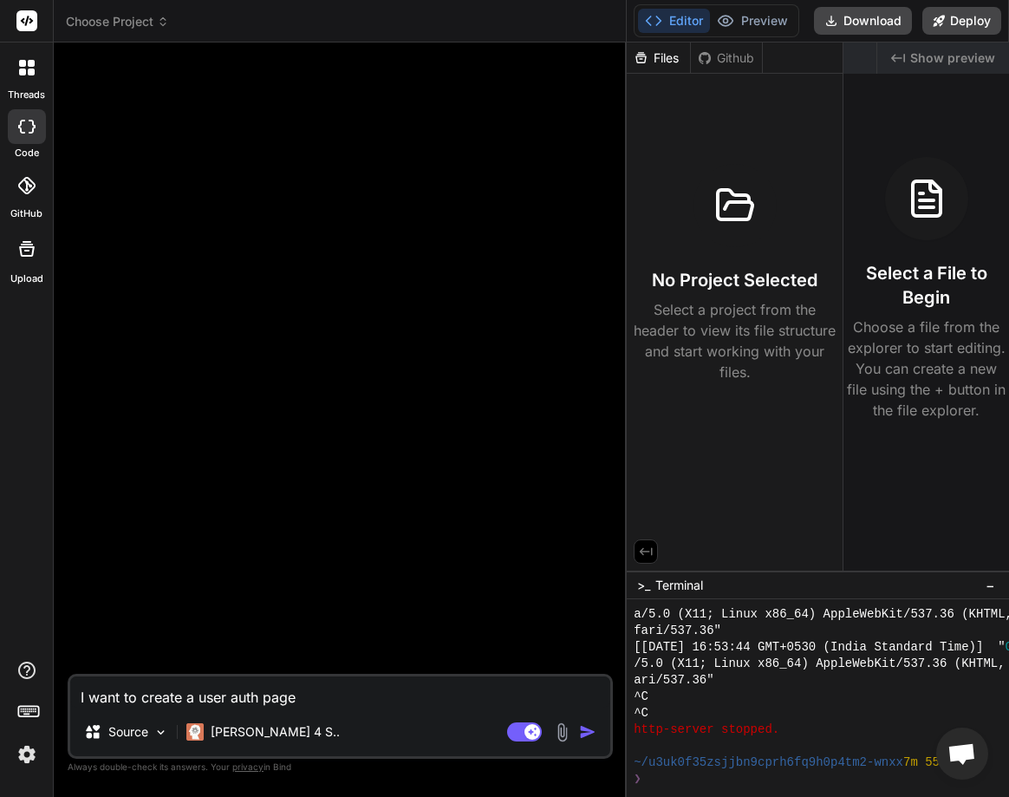
type textarea "x"
type textarea "I want to create a user auth pages"
type textarea "x"
type textarea "I want to create a user auth pages l"
type textarea "x"
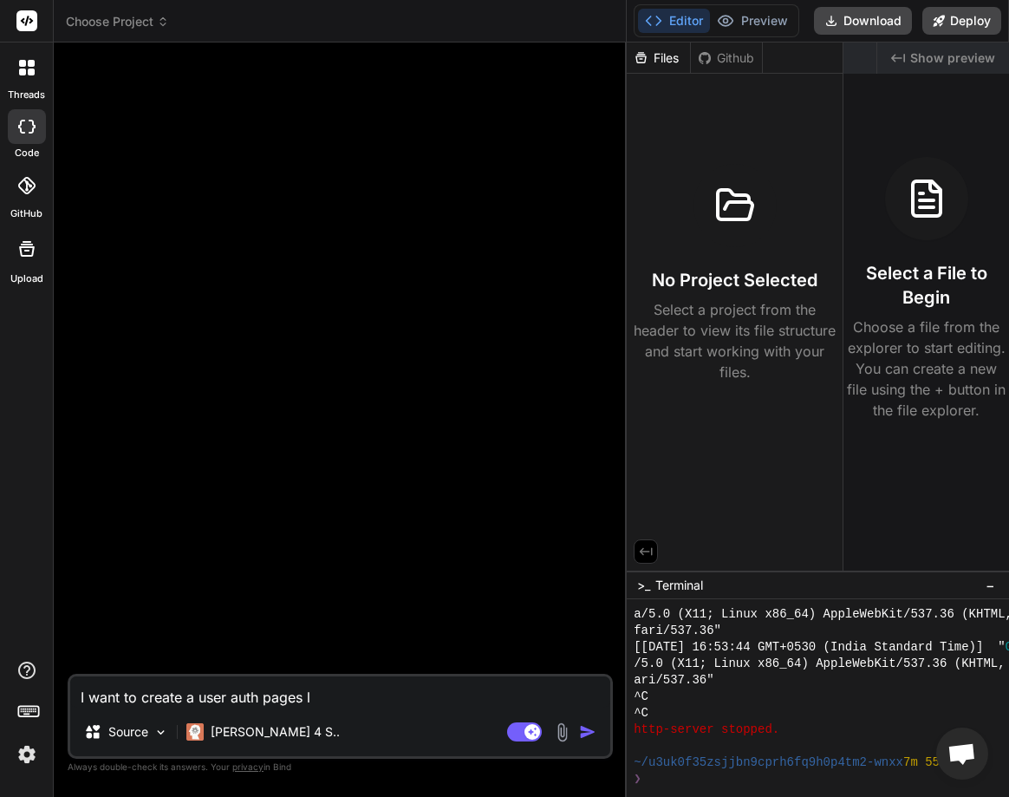
type textarea "I want to create a user auth pages li"
type textarea "x"
type textarea "I want to create a user auth pages lie"
type textarea "x"
type textarea "I want to create a user auth pages liek"
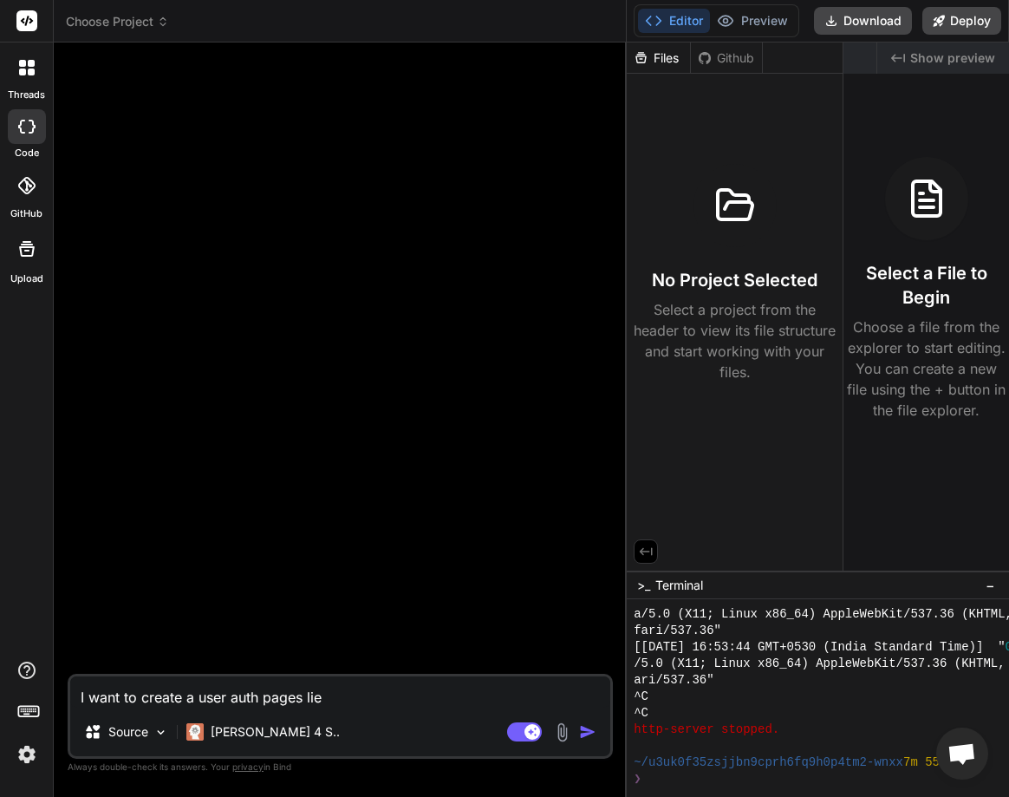
type textarea "x"
type textarea "I want to create a user auth pages liek"
type textarea "x"
type textarea "I want to create a user auth pages liek t"
type textarea "x"
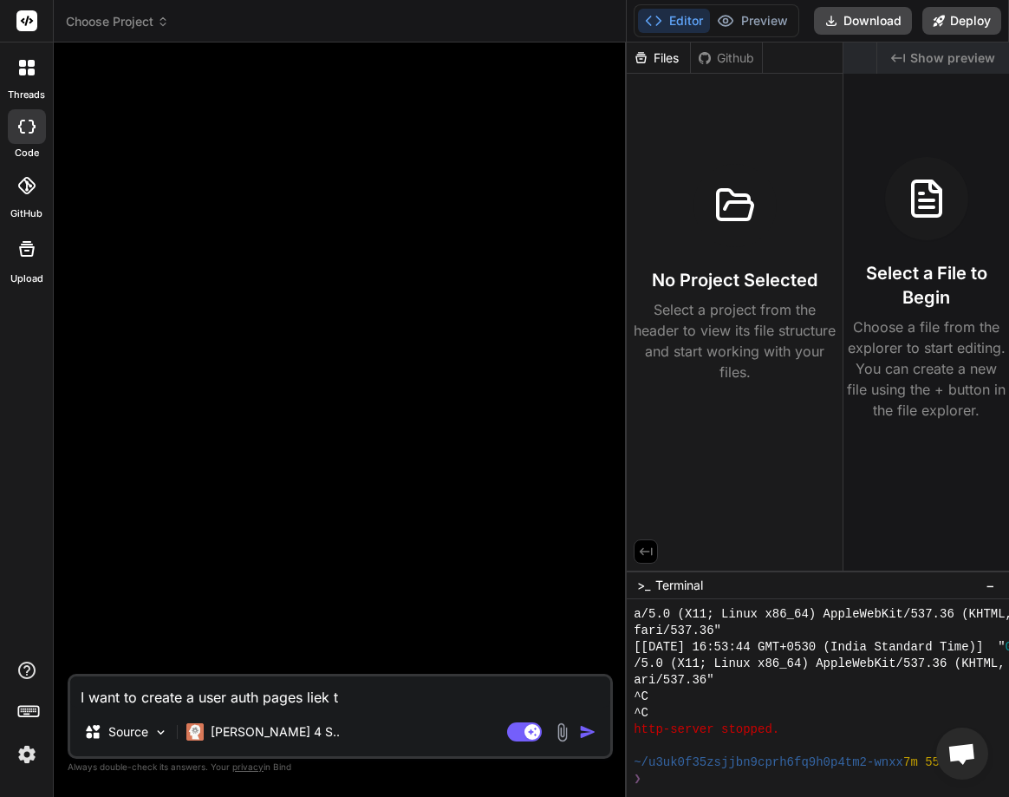
type textarea "I want to create a user auth pages liek th"
type textarea "x"
type textarea "I want to create a user auth pages liek the"
type textarea "x"
type textarea "I want to create a user auth pages liek the"
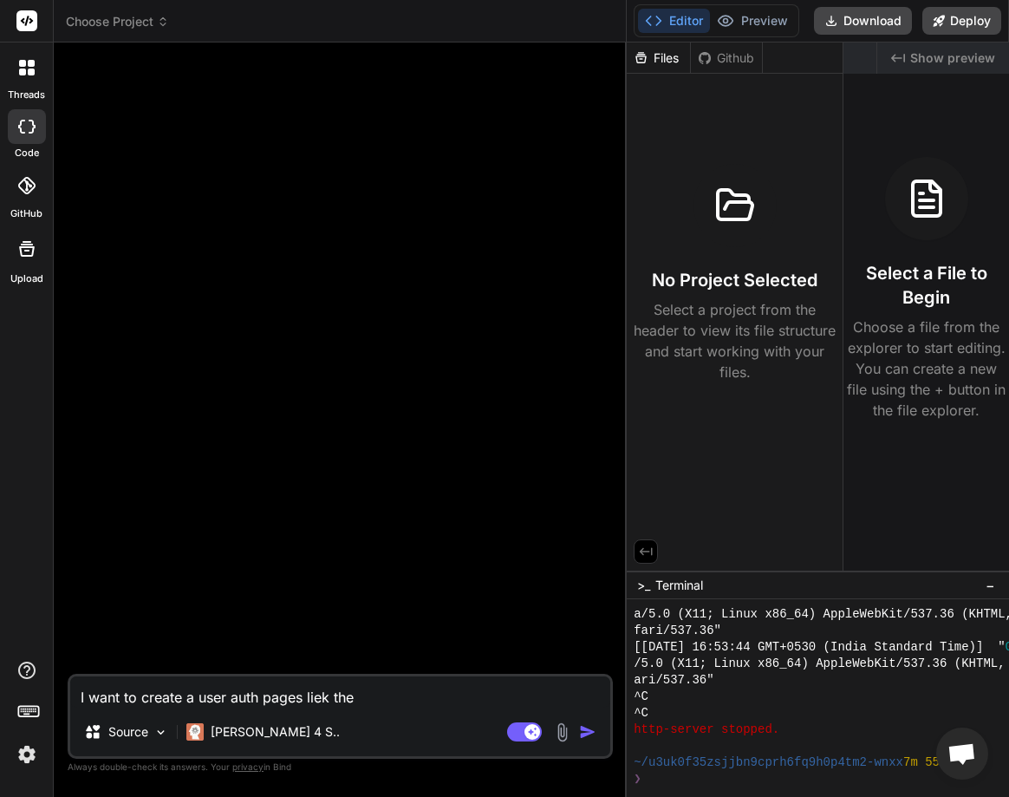
type textarea "x"
type textarea "I want to create a user auth pages liek the l"
type textarea "x"
type textarea "I want to create a user auth pages liek the log"
type textarea "x"
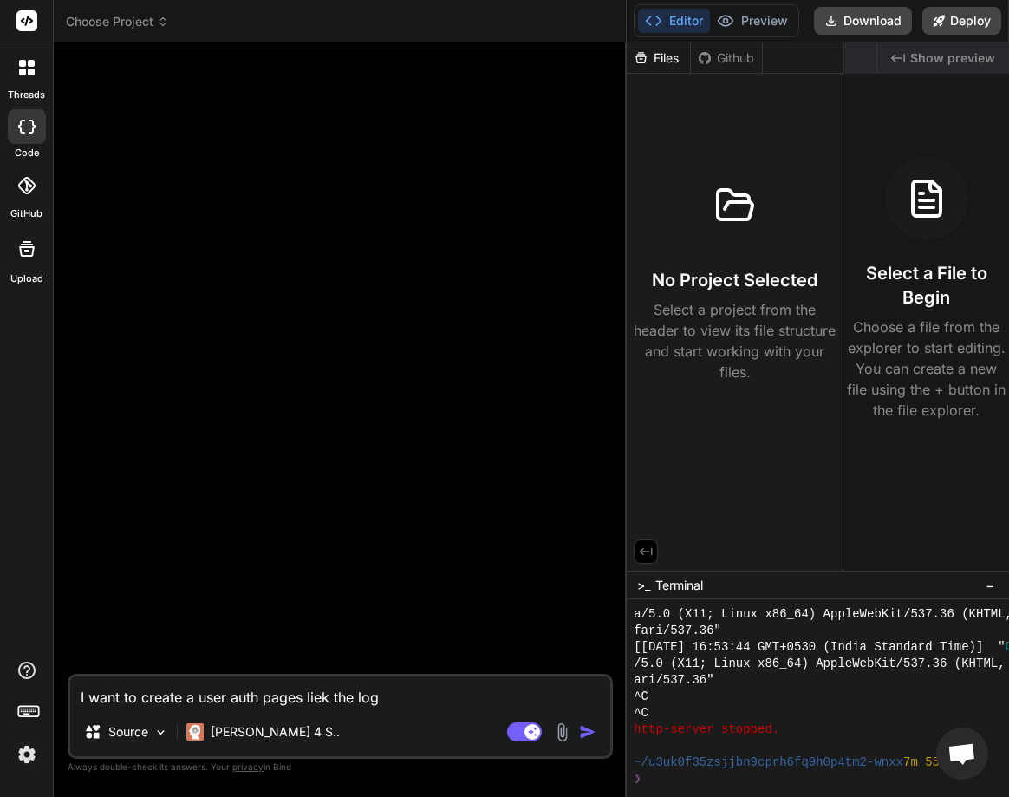
type textarea "I want to create a user auth pages liek the logi"
type textarea "x"
type textarea "I want to create a user auth pages liek the login"
type textarea "x"
type textarea "I want to create a user auth pages liek the login"
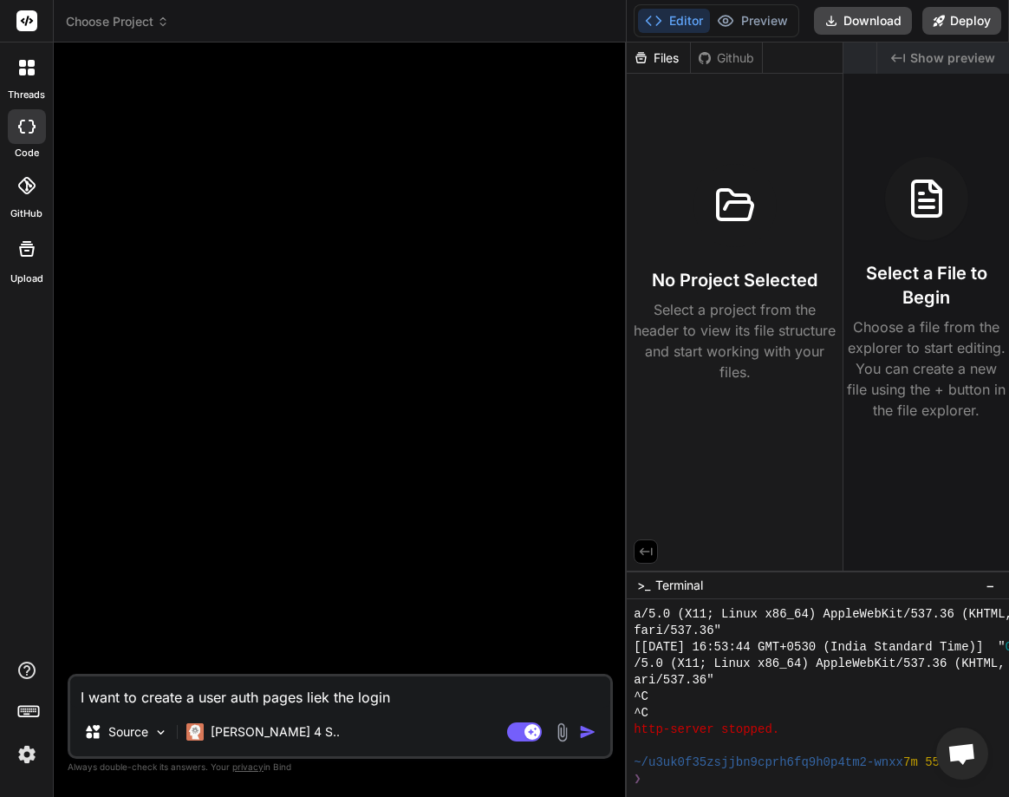
type textarea "x"
type textarea "I want to create a user auth pages liek the login p"
type textarea "x"
type textarea "I want to create a user auth pages liek the login pa"
type textarea "x"
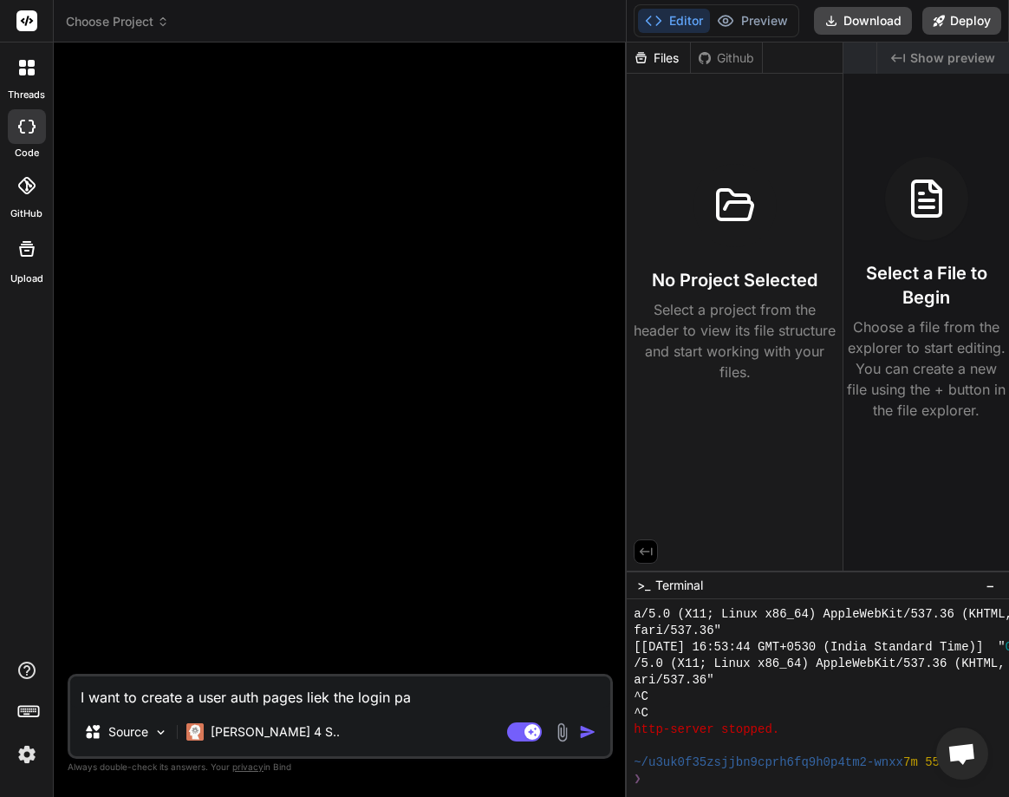
type textarea "I want to create a user auth pages liek the login pag"
type textarea "x"
type textarea "I want to create a user auth pages liek the login page"
type textarea "x"
type textarea "I want to create a user auth pages liek the login page"
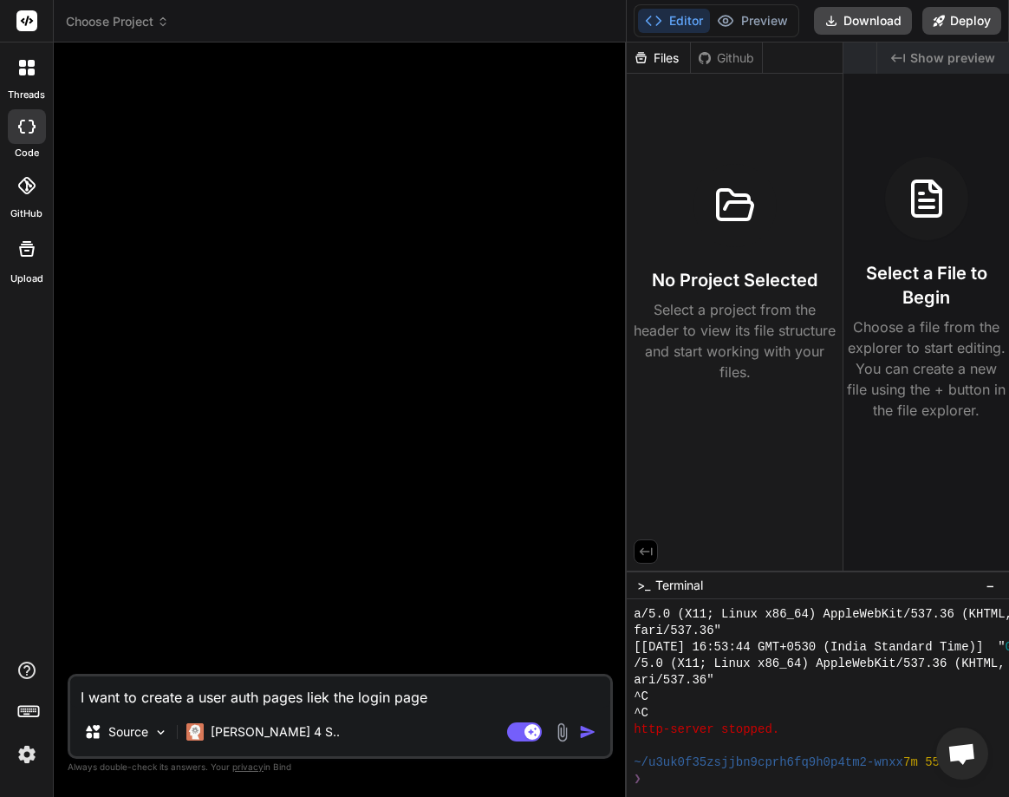
type textarea "x"
type textarea "I want to create a user auth pages liek the login page ,"
type textarea "x"
type textarea "I want to create a user auth pages liek the login page ,"
type textarea "x"
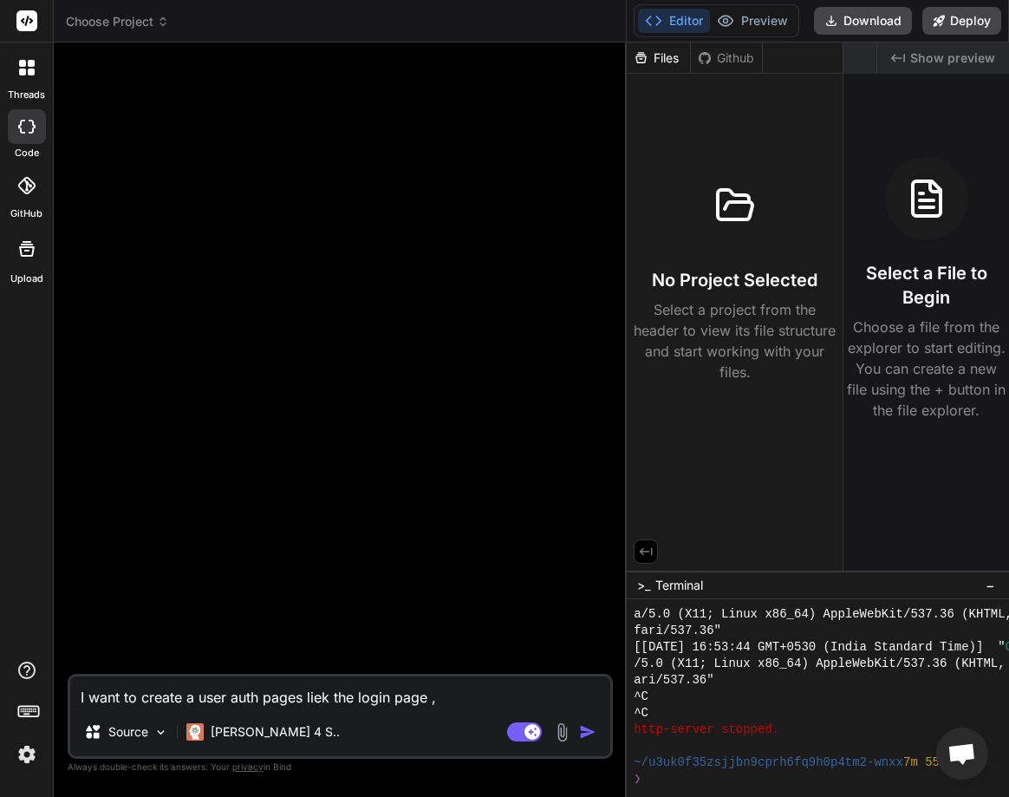
type textarea "I want to create a user auth pages liek the login page , f"
type textarea "x"
type textarea "I want to create a user auth pages liek the login page , fo"
type textarea "x"
type textarea "I want to create a user auth pages liek the login page , for"
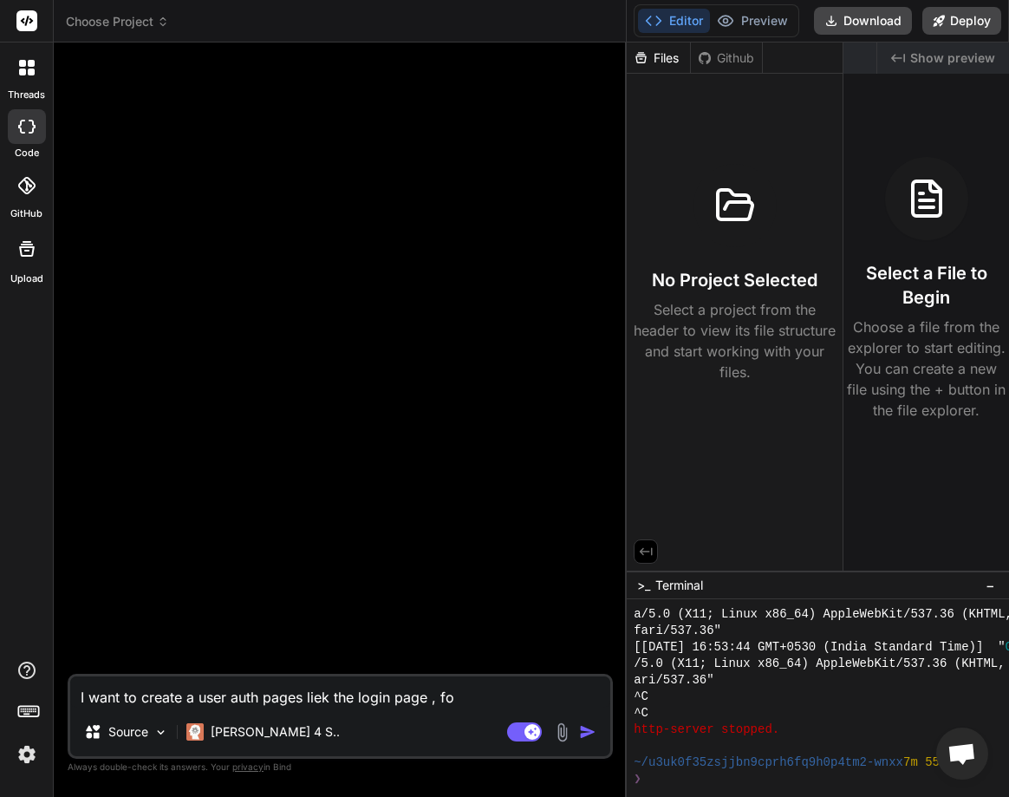
type textarea "x"
type textarea "I want to create a user auth pages liek the login page , forh"
type textarea "x"
type textarea "I want to create a user auth pages liek the login page , forhg"
type textarea "x"
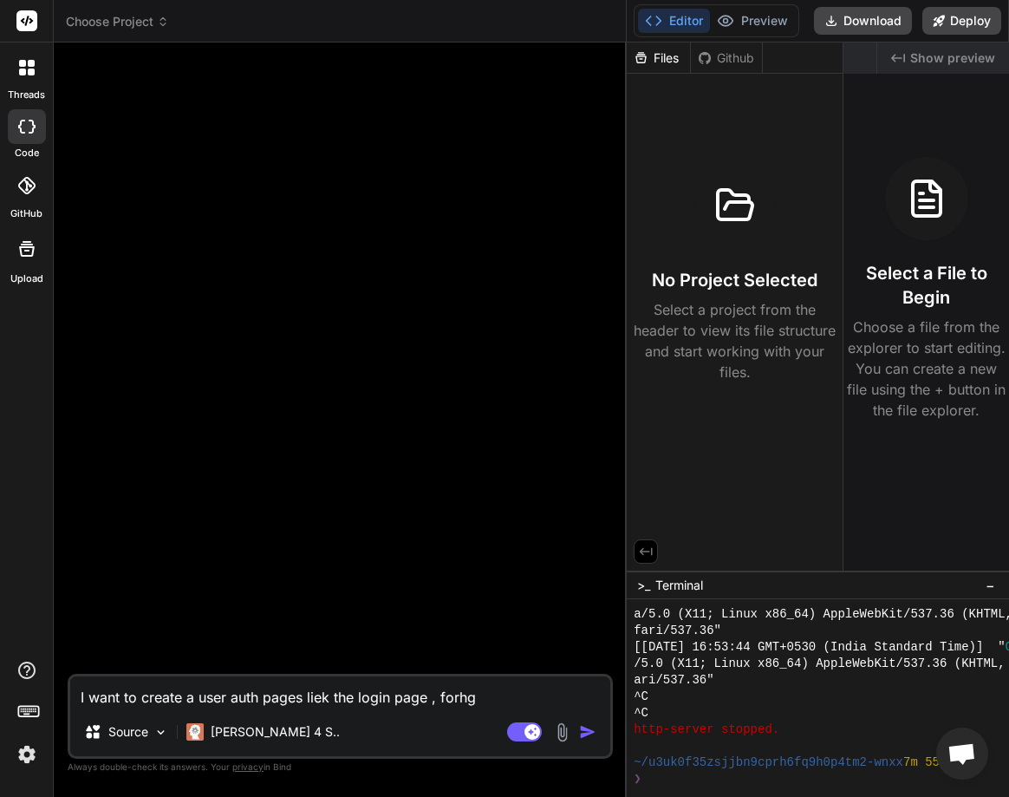
type textarea "I want to create a user auth pages liek the login page , forh"
type textarea "x"
type textarea "I want to create a user auth pages liek the login page , for"
type textarea "x"
type textarea "I want to create a user auth pages liek the login page , forg"
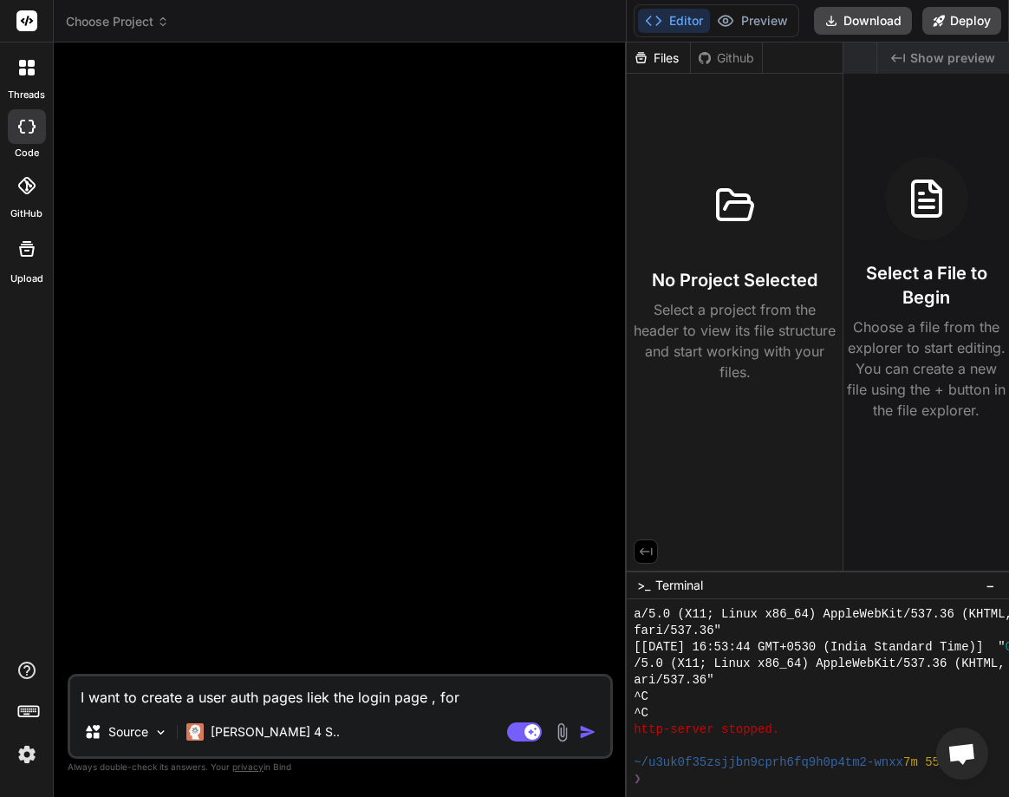
type textarea "x"
type textarea "I want to create a user auth pages liek the login page , forge"
type textarea "x"
type textarea "I want to create a user auth pages liek the login page , forget"
type textarea "x"
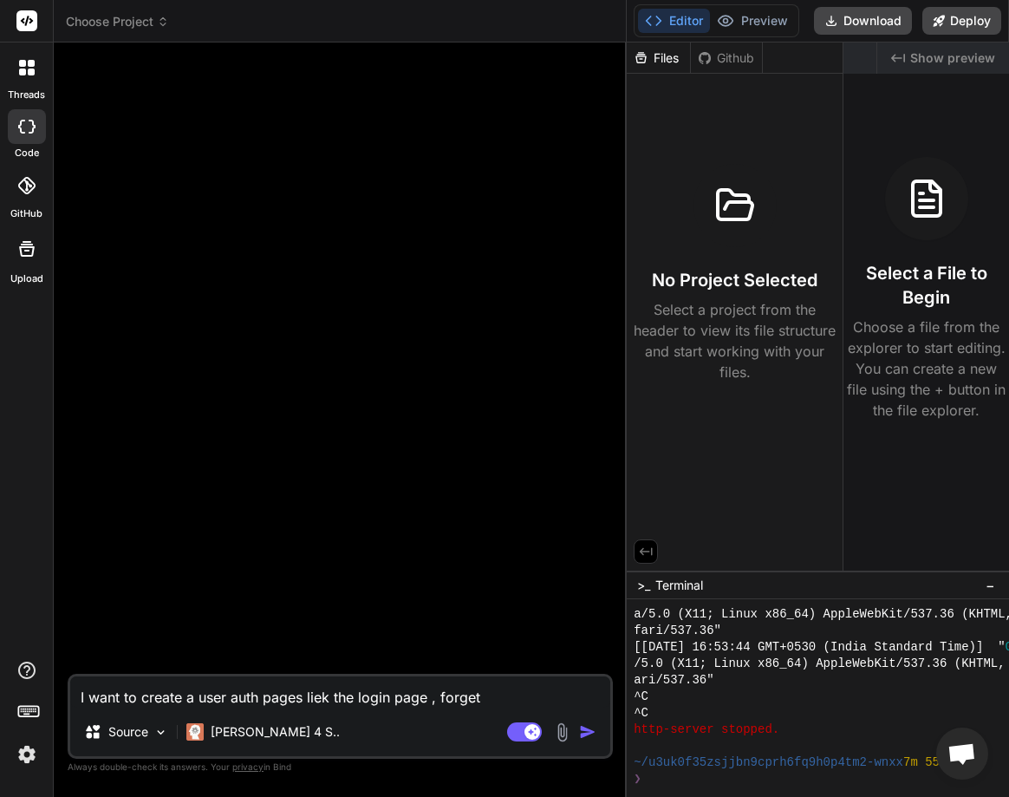
type textarea "I want to create a user auth pages liek the login page , forget"
type textarea "x"
type textarea "I want to create a user auth pages liek the login page , forget ["
type textarea "x"
type textarea "I want to create a user auth pages liek the login page , forget [p"
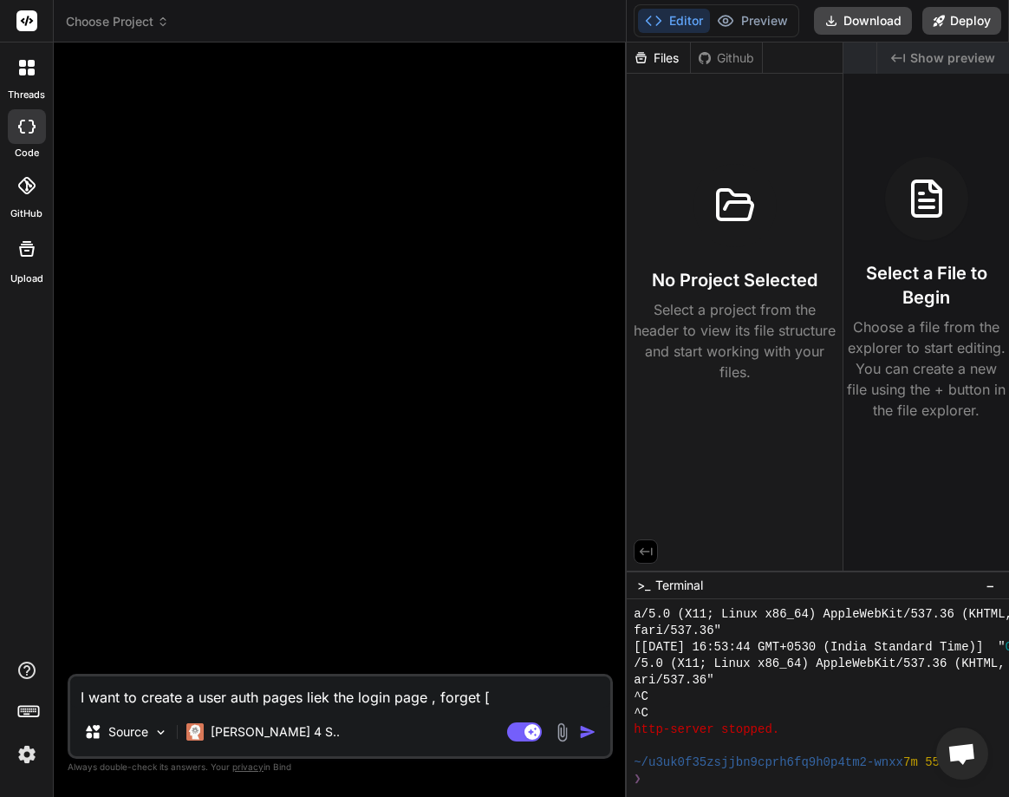
type textarea "x"
type textarea "I want to create a user auth pages liek the login page , forget [pa"
type textarea "x"
type textarea "I want to create a user auth pages liek the login page , forget [pas"
type textarea "x"
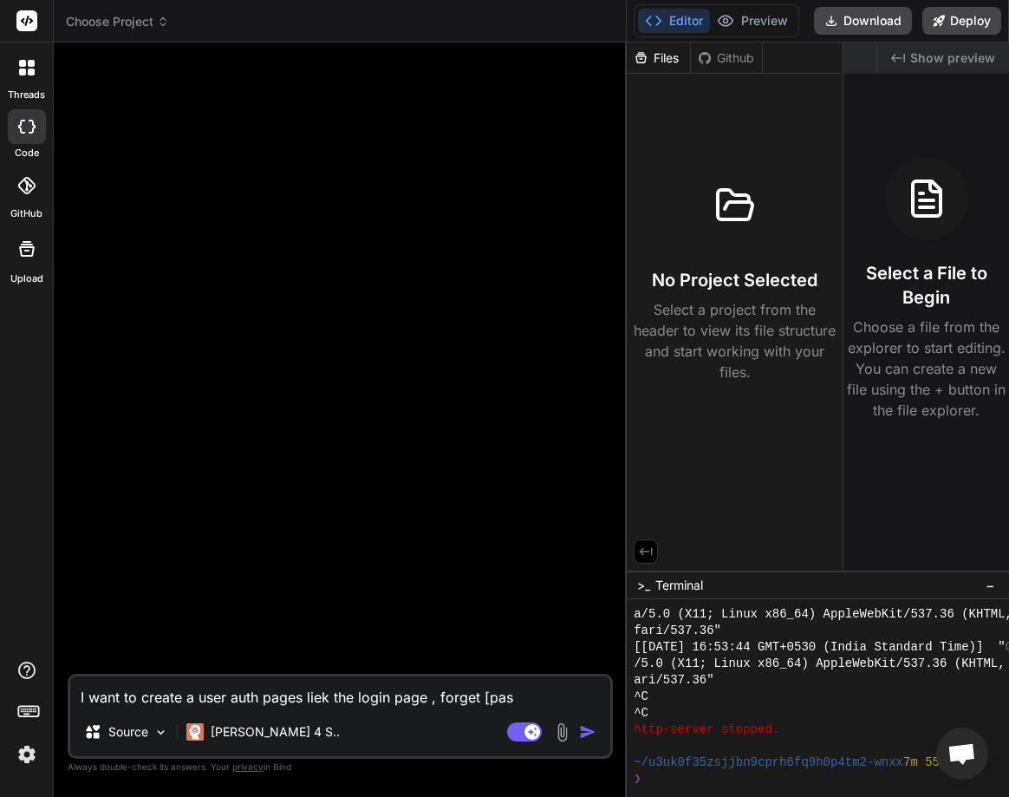
type textarea "I want to create a user auth pages liek the login page , forget [pass"
type textarea "x"
type textarea "I want to create a user auth pages liek the login page , forget [passw"
type textarea "x"
type textarea "I want to create a user auth pages liek the login page , forget [passwo"
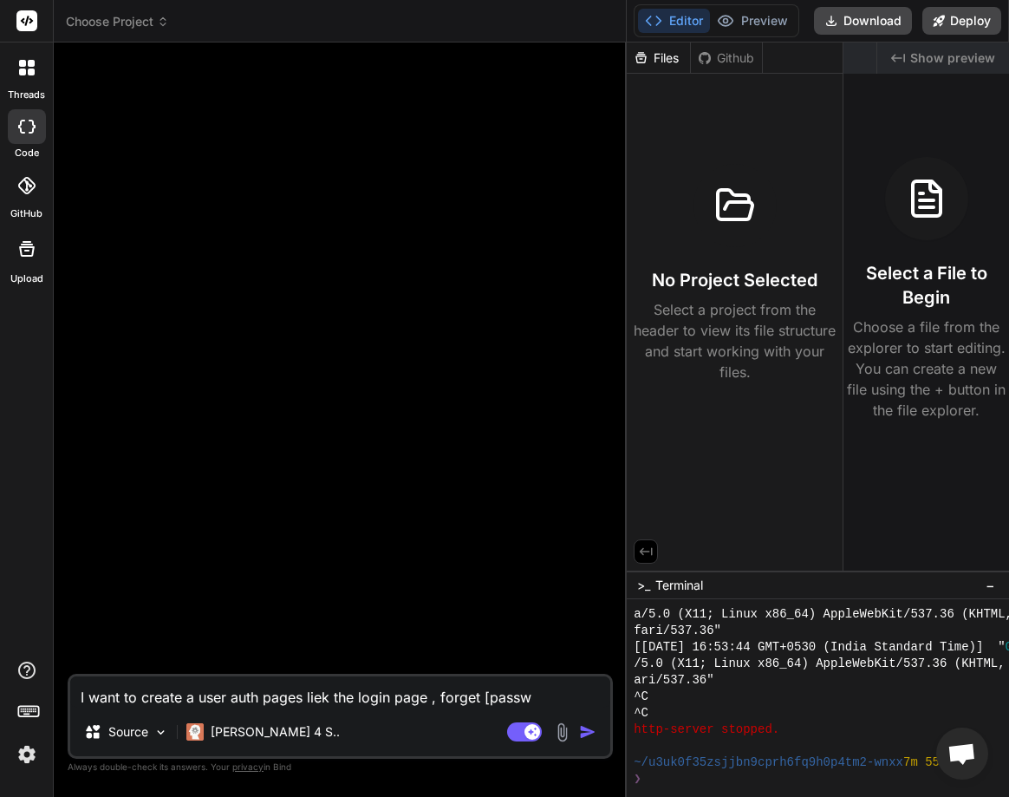
type textarea "x"
type textarea "I want to create a user auth pages liek the login page , forget [passwor"
type textarea "x"
type textarea "I want to create a user auth pages liek the login page , forget [password"
type textarea "x"
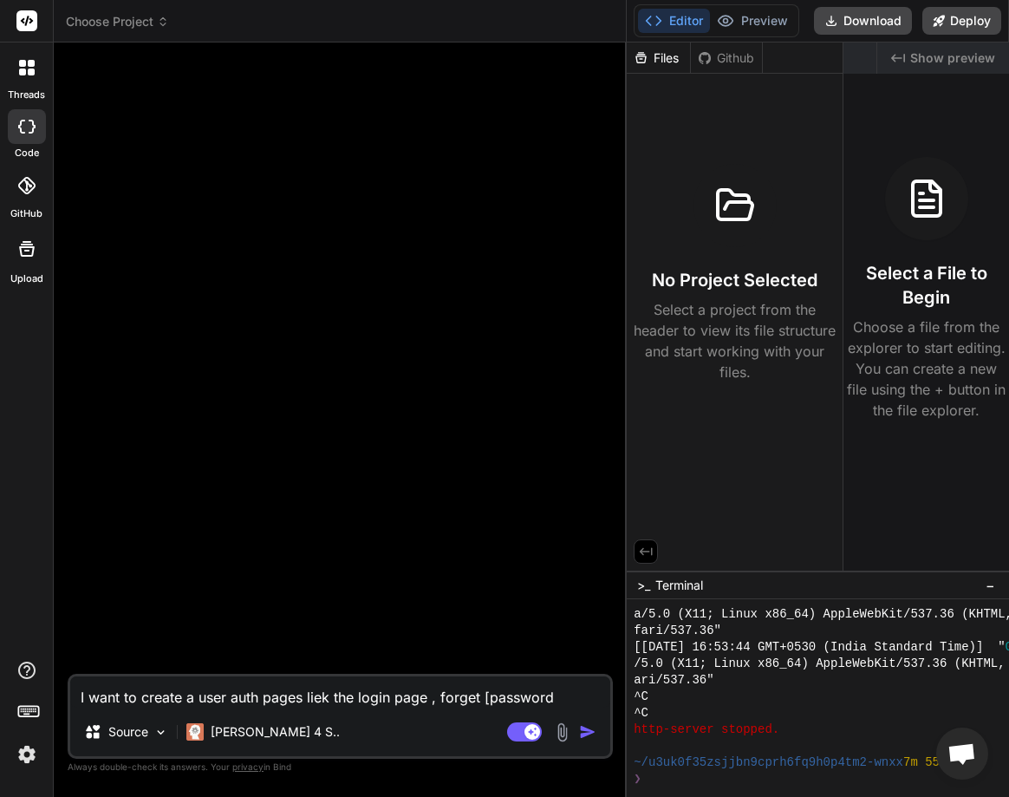
type textarea "I want to create a user auth pages liek the login page , forget [password"
type textarea "x"
type textarea "I want to create a user auth pages liek the login page , forget [password p"
type textarea "x"
type textarea "I want to create a user auth pages liek the login page , forget [password pa"
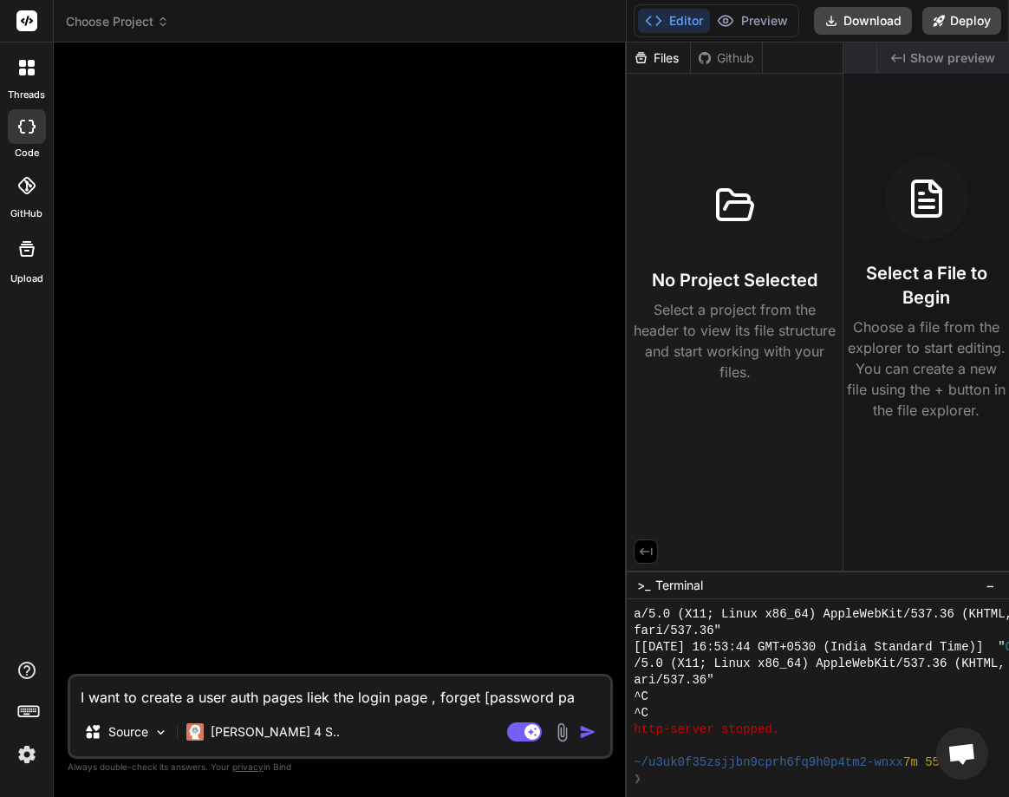
type textarea "x"
type textarea "I want to create a user auth pages liek the login page , forget [password pag"
type textarea "x"
type textarea "I want to create a user auth pages liek the login page , forget [password page"
type textarea "x"
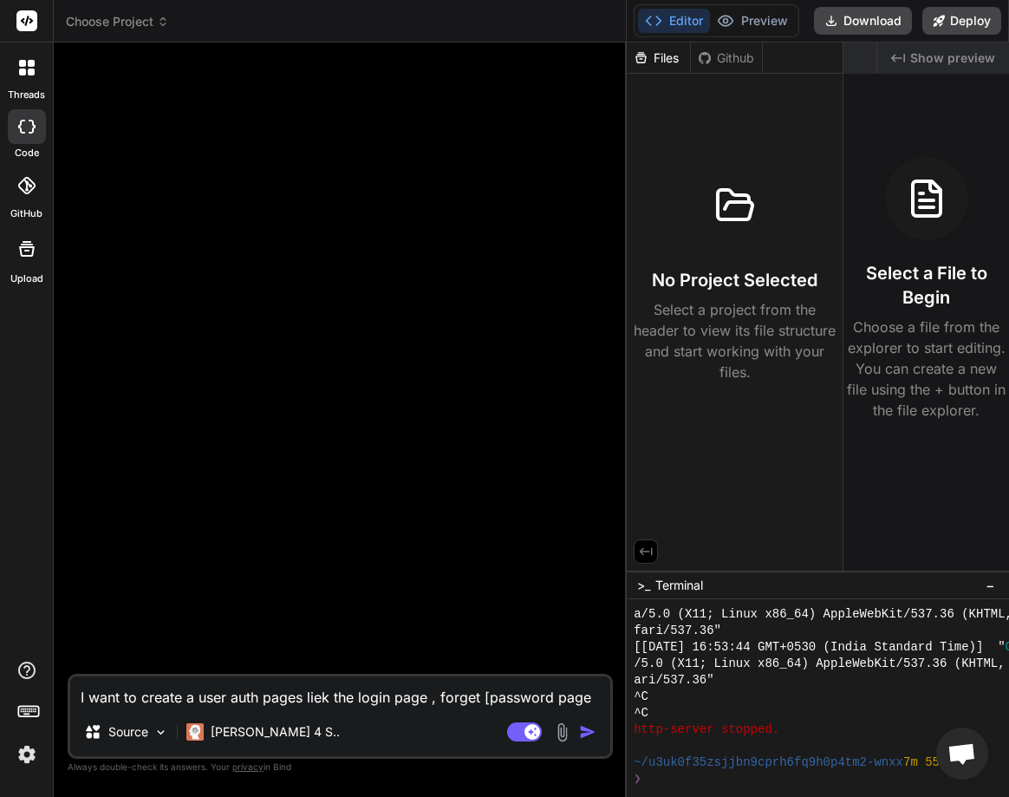
type textarea "I want to create a user auth pages liek the login page , forget [password page"
type textarea "x"
type textarea "I want to create a user auth pages liek the login page , forget [password page a"
type textarea "x"
type textarea "I want to create a user auth pages liek the login page , forget [password page …"
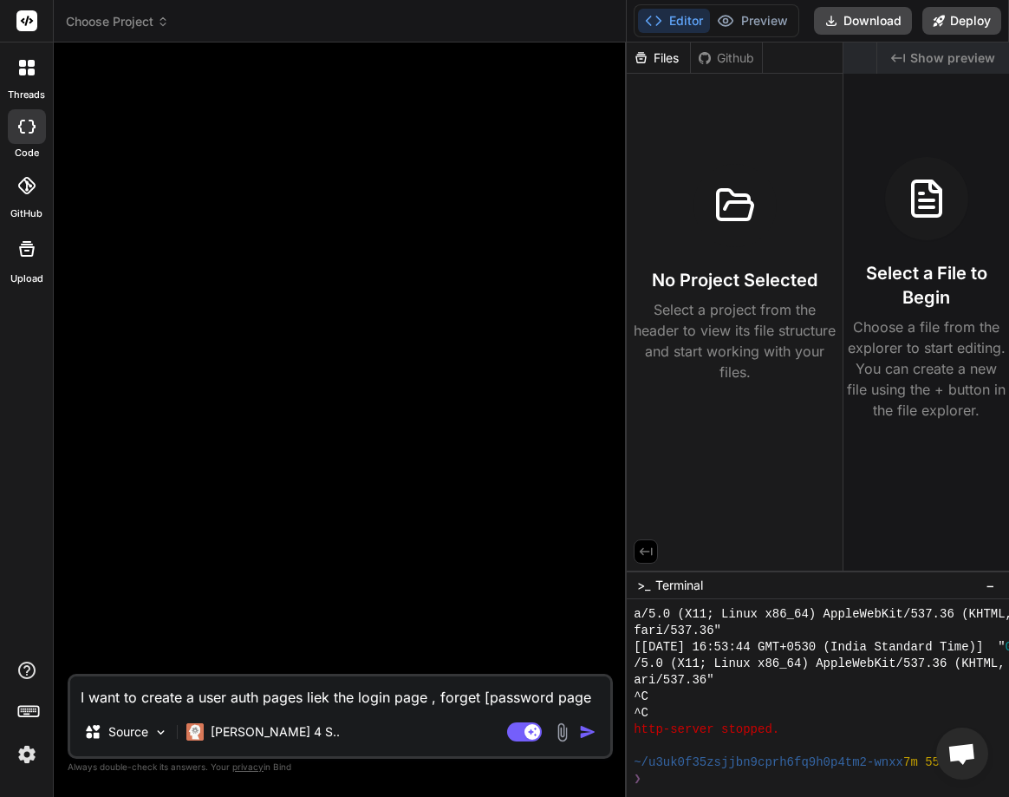
type textarea "x"
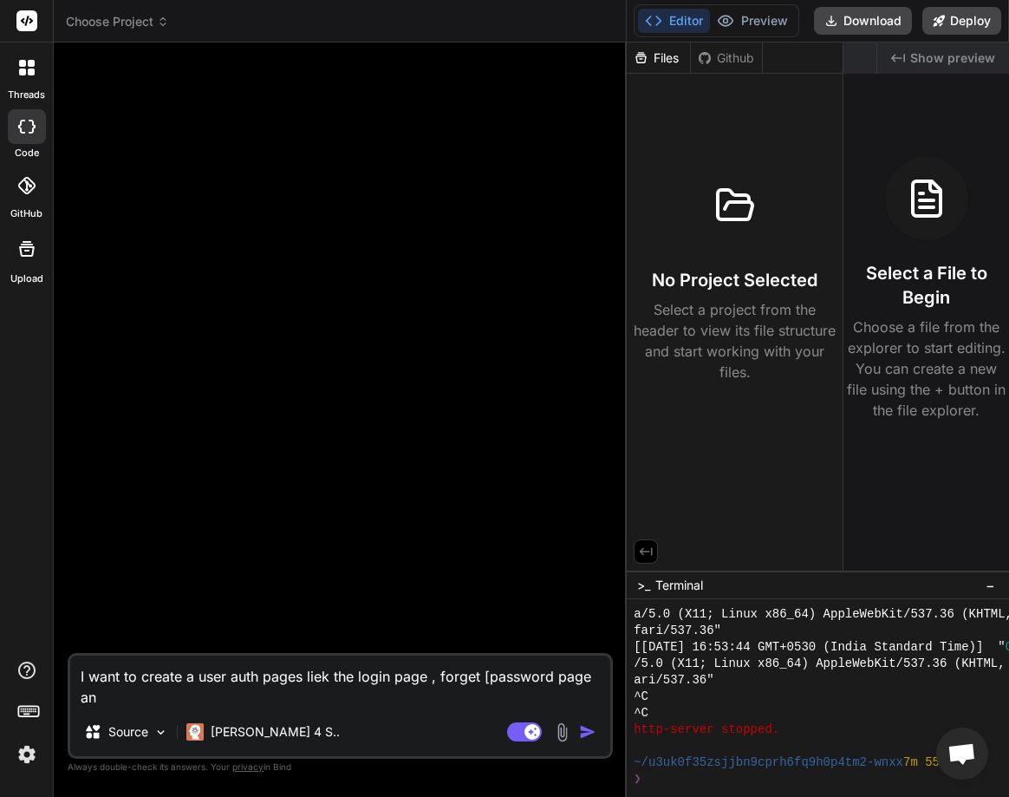
type textarea "I want to create a user auth pages liek the login page , forget [password page …"
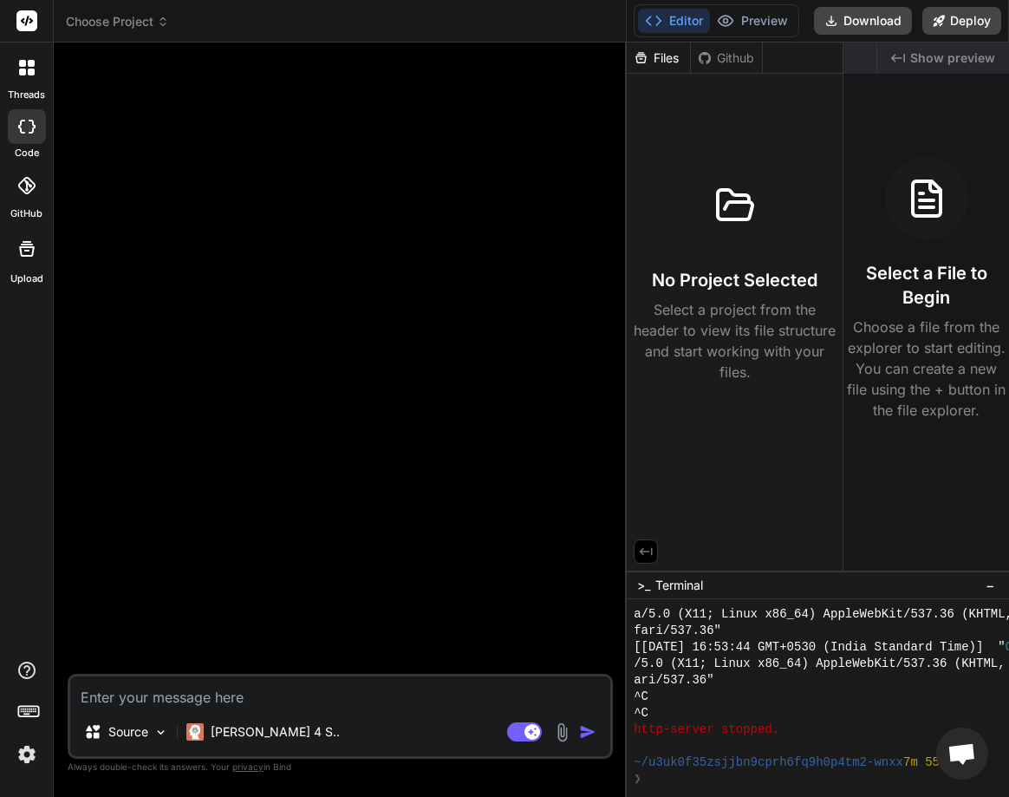
paste textarea "Create a fully functional and visually appealing React.js authentication module…"
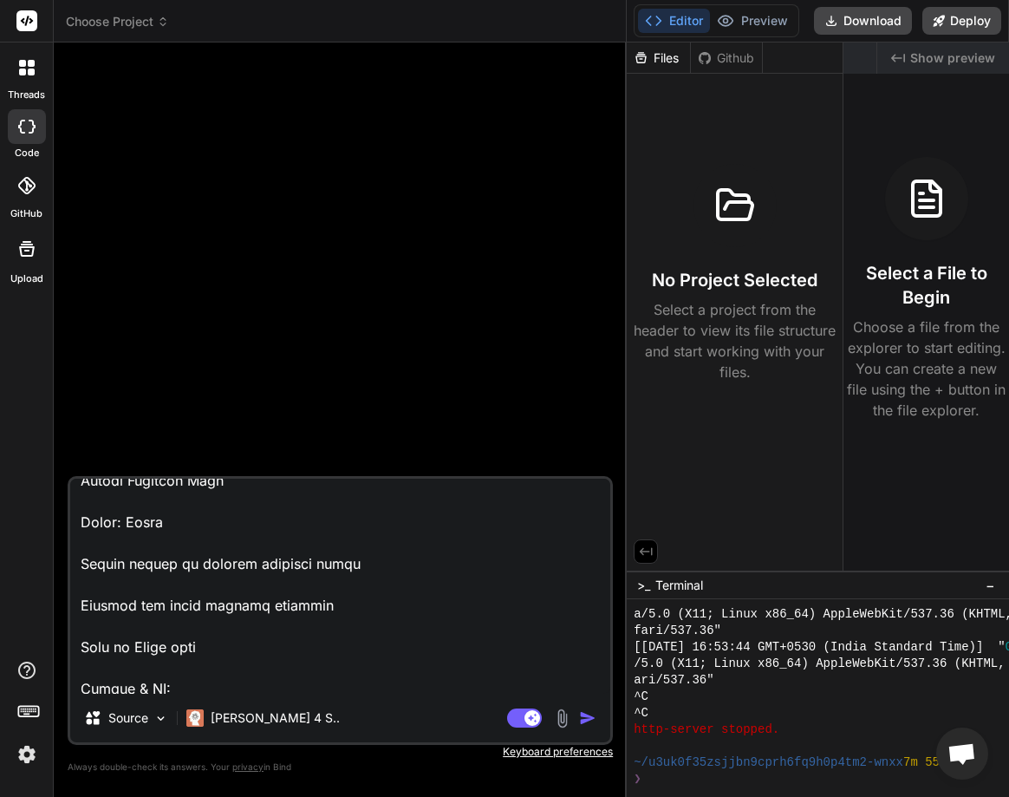
scroll to position [981, 0]
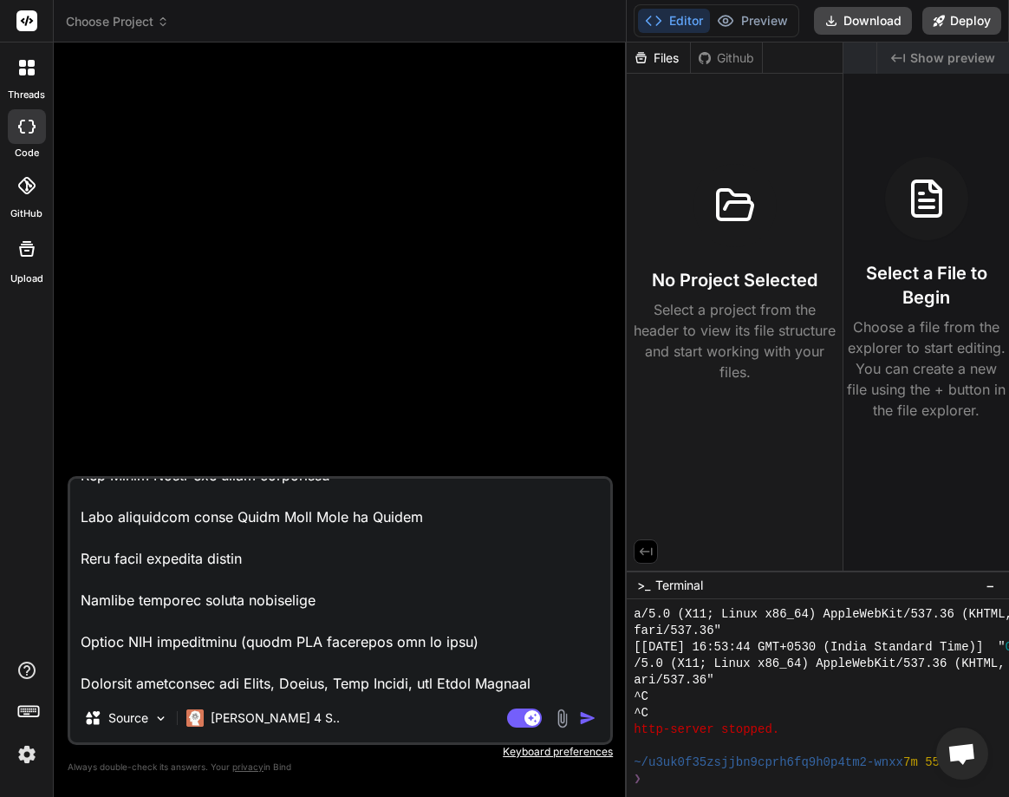
click at [583, 709] on img "button" at bounding box center [587, 717] width 17 height 17
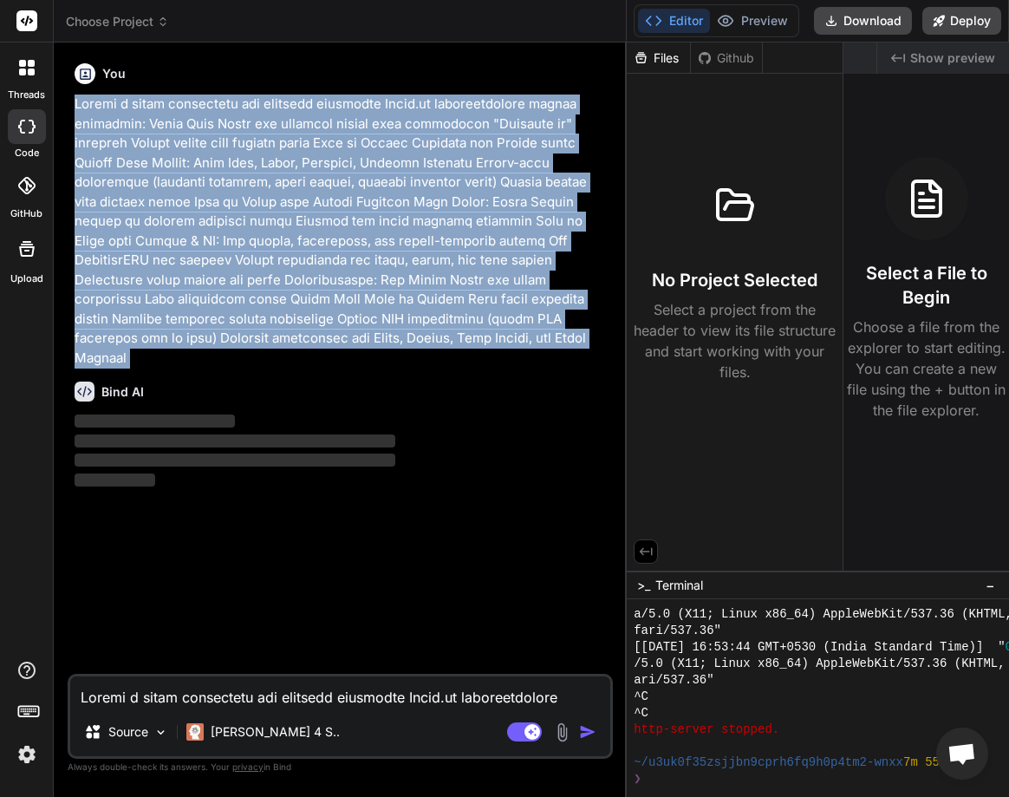
drag, startPoint x: 68, startPoint y: 104, endPoint x: 479, endPoint y: 354, distance: 481.2
click at [479, 354] on div "You Bind AI ‌ ‌ ‌ ‌ Source [PERSON_NAME] 4 S.. Agent Mode. When this toggle is …" at bounding box center [340, 425] width 545 height 739
copy div "Create a fully functional and visually appealing React.js authentication module…"
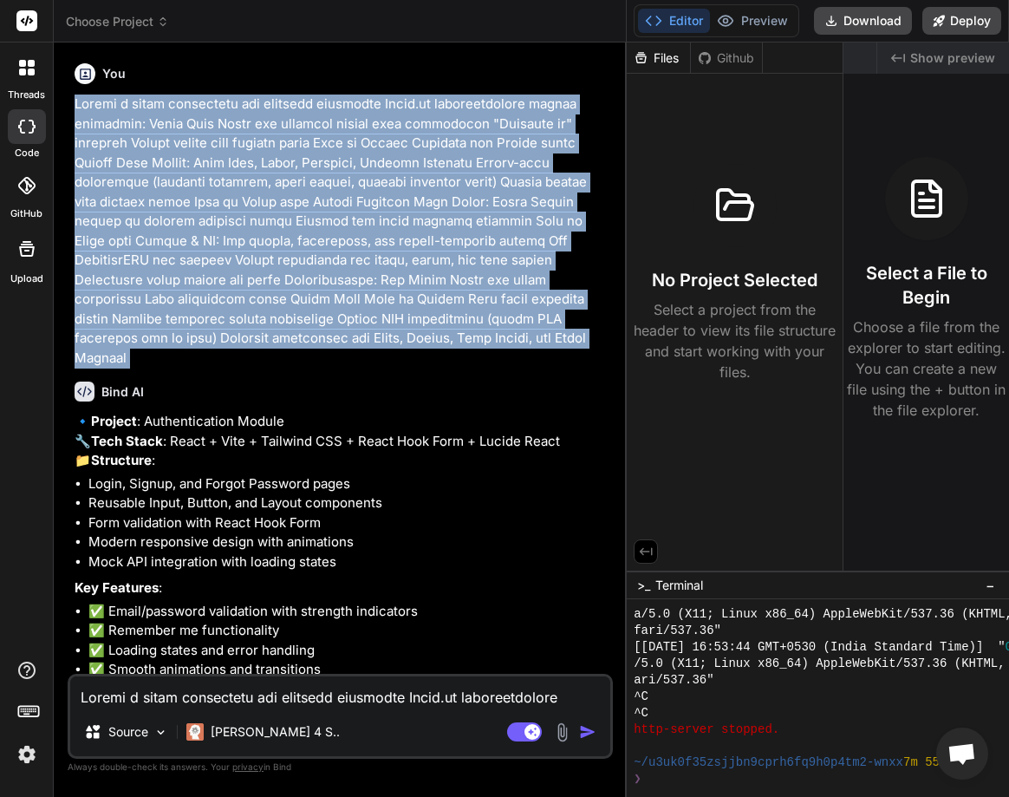
scroll to position [94, 0]
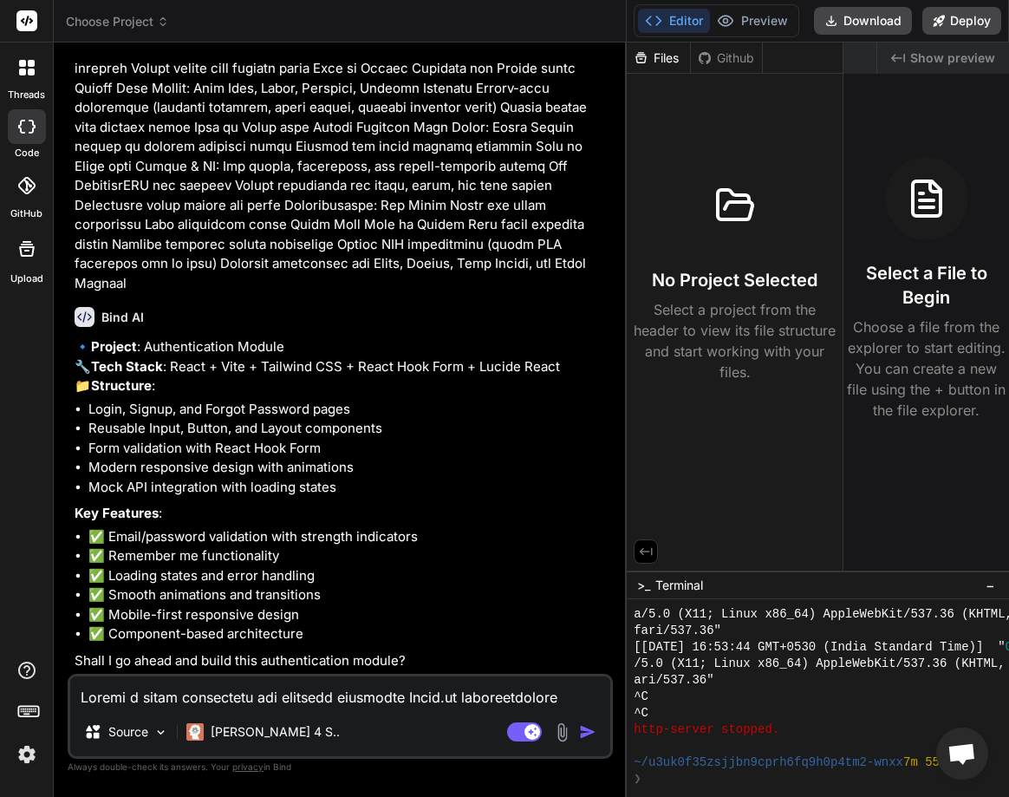
click at [185, 699] on textarea at bounding box center [340, 691] width 540 height 31
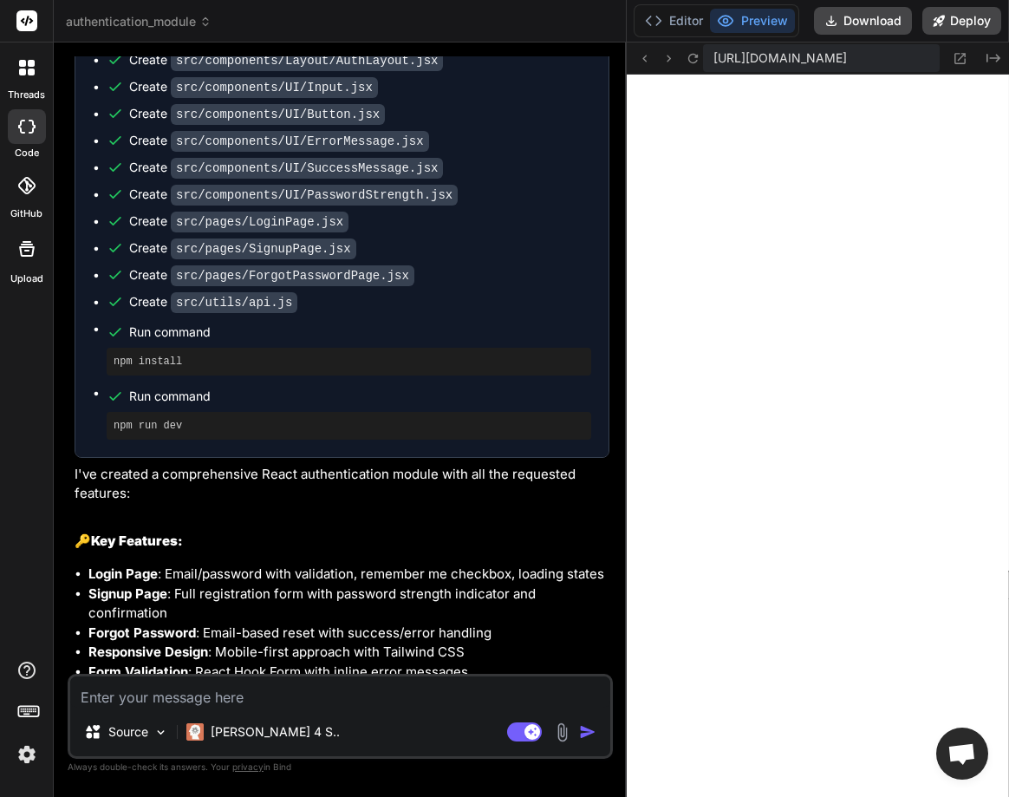
scroll to position [1033, 0]
